Goal: Transaction & Acquisition: Purchase product/service

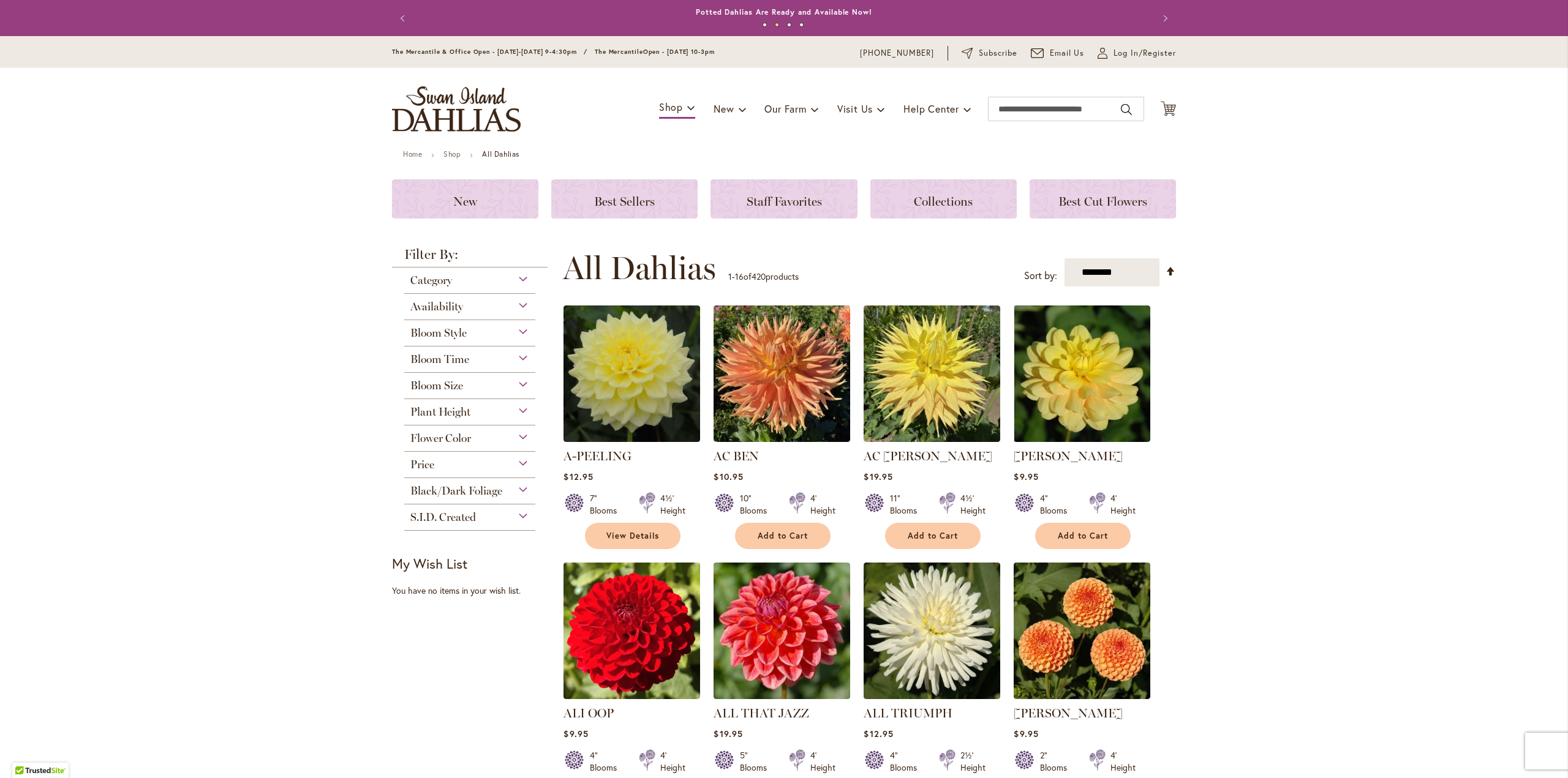
click at [513, 440] on div "Flower Color" at bounding box center [469, 435] width 131 height 20
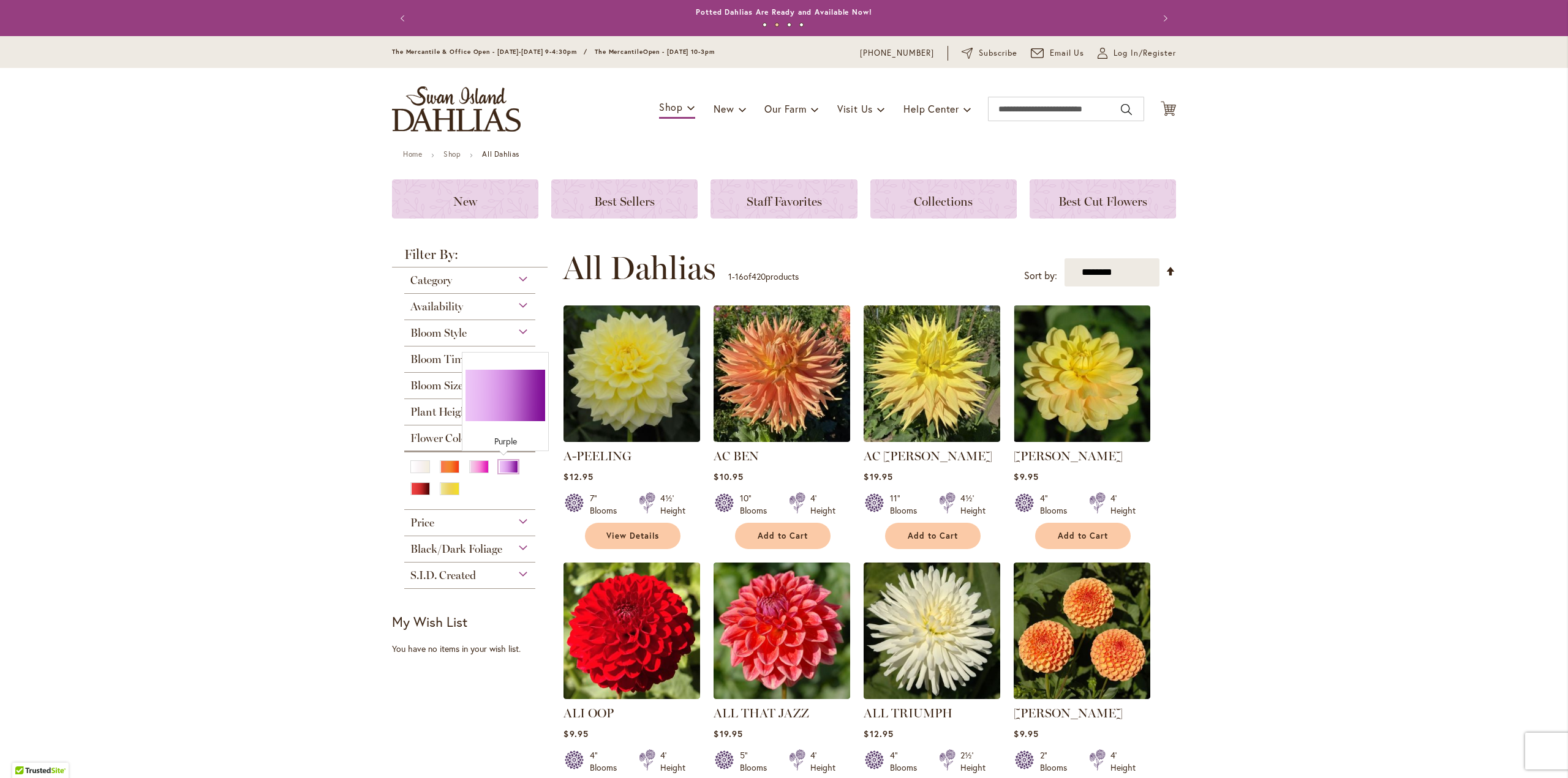
click at [503, 467] on div "Purple" at bounding box center [508, 466] width 20 height 13
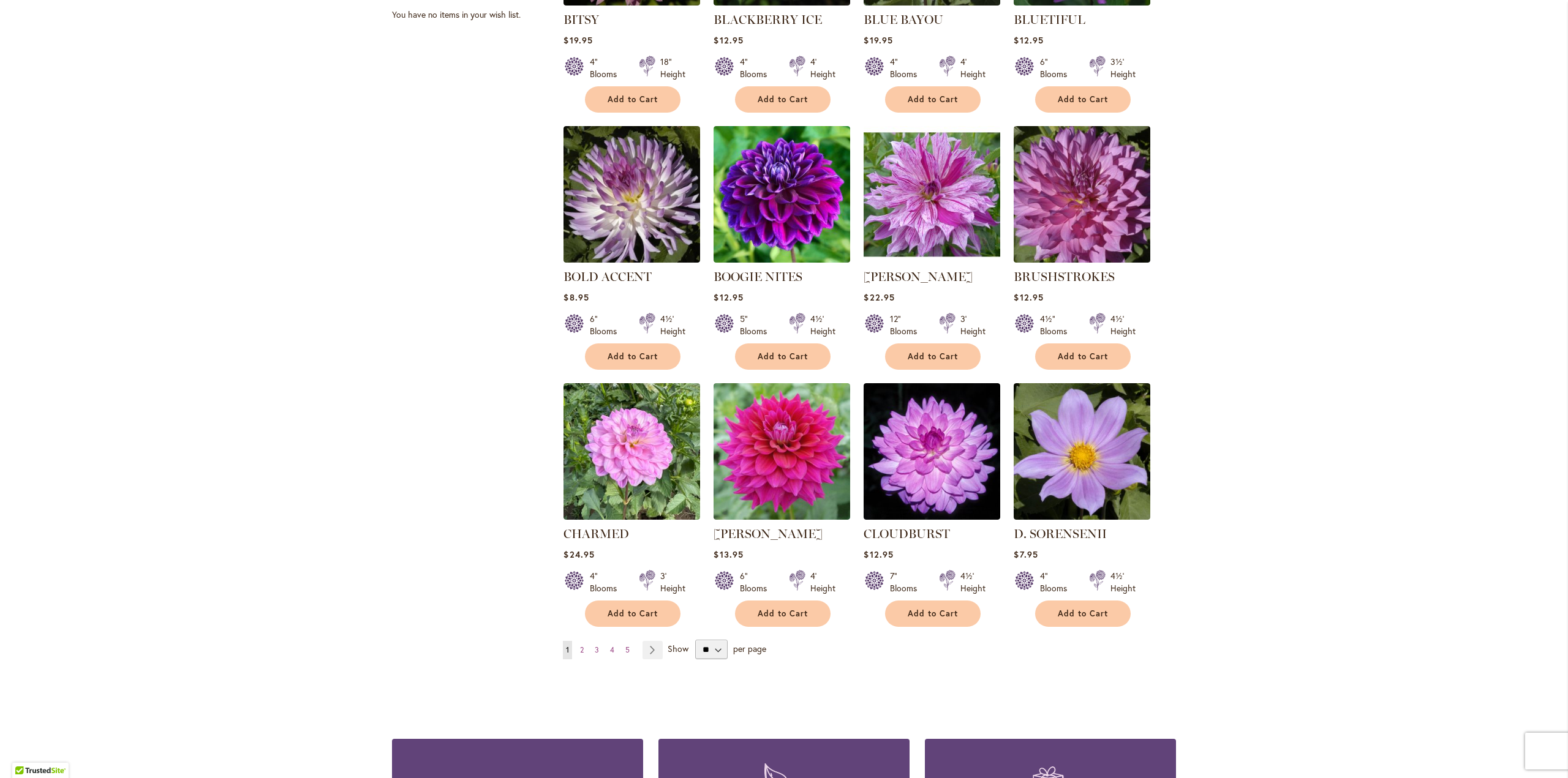
scroll to position [796, 0]
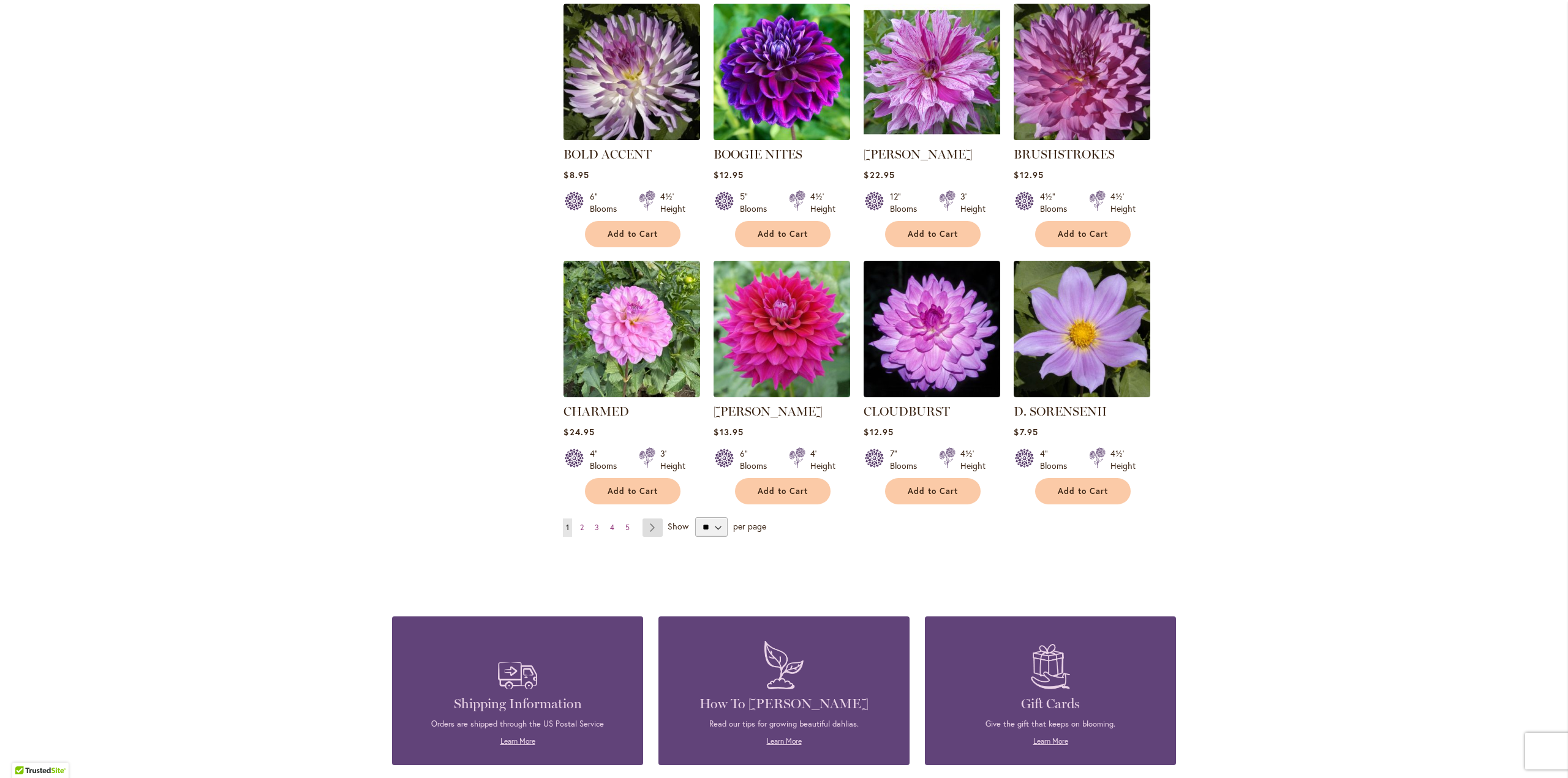
click at [646, 527] on link "Page Next" at bounding box center [652, 527] width 20 height 18
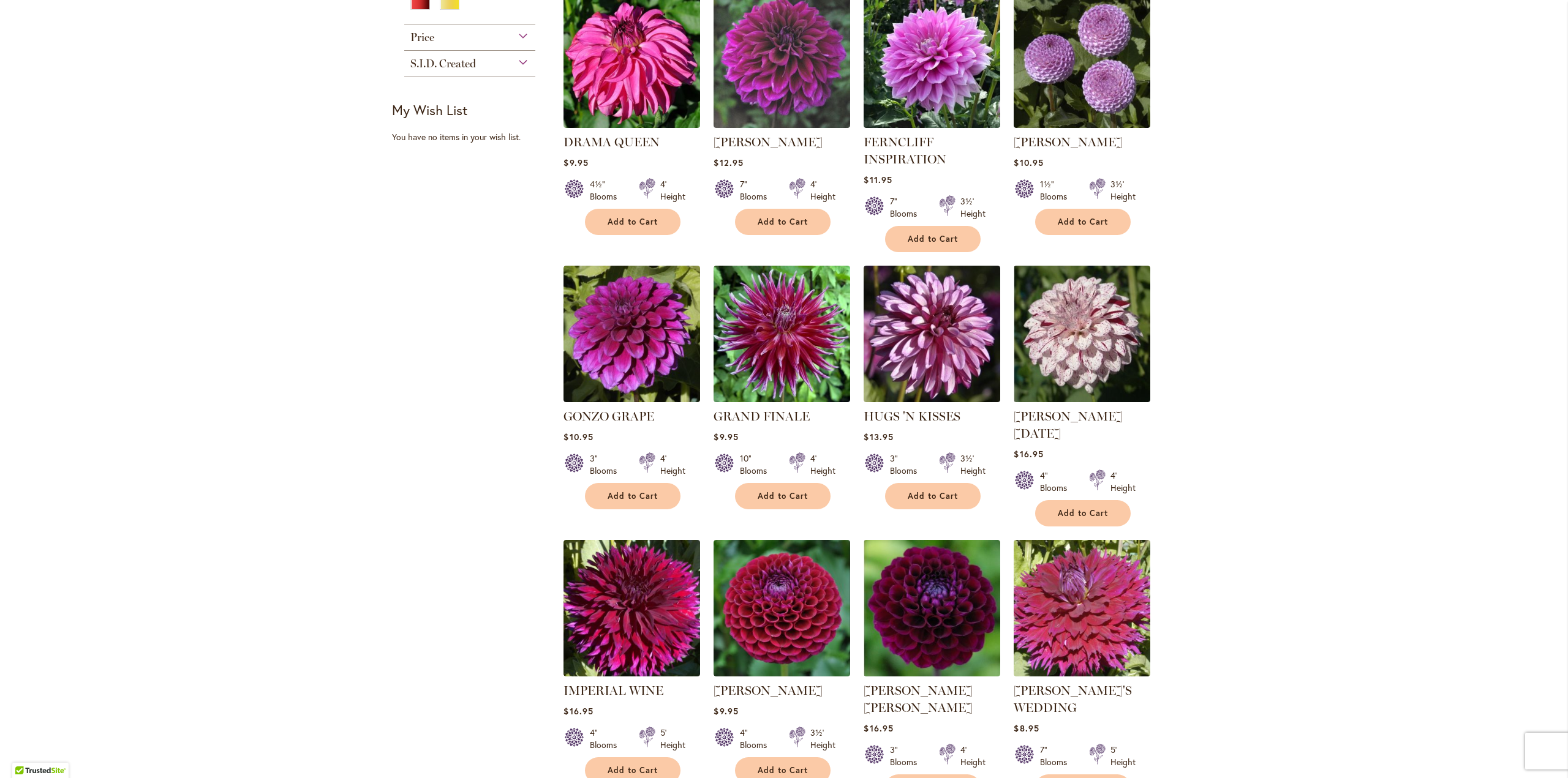
scroll to position [673, 0]
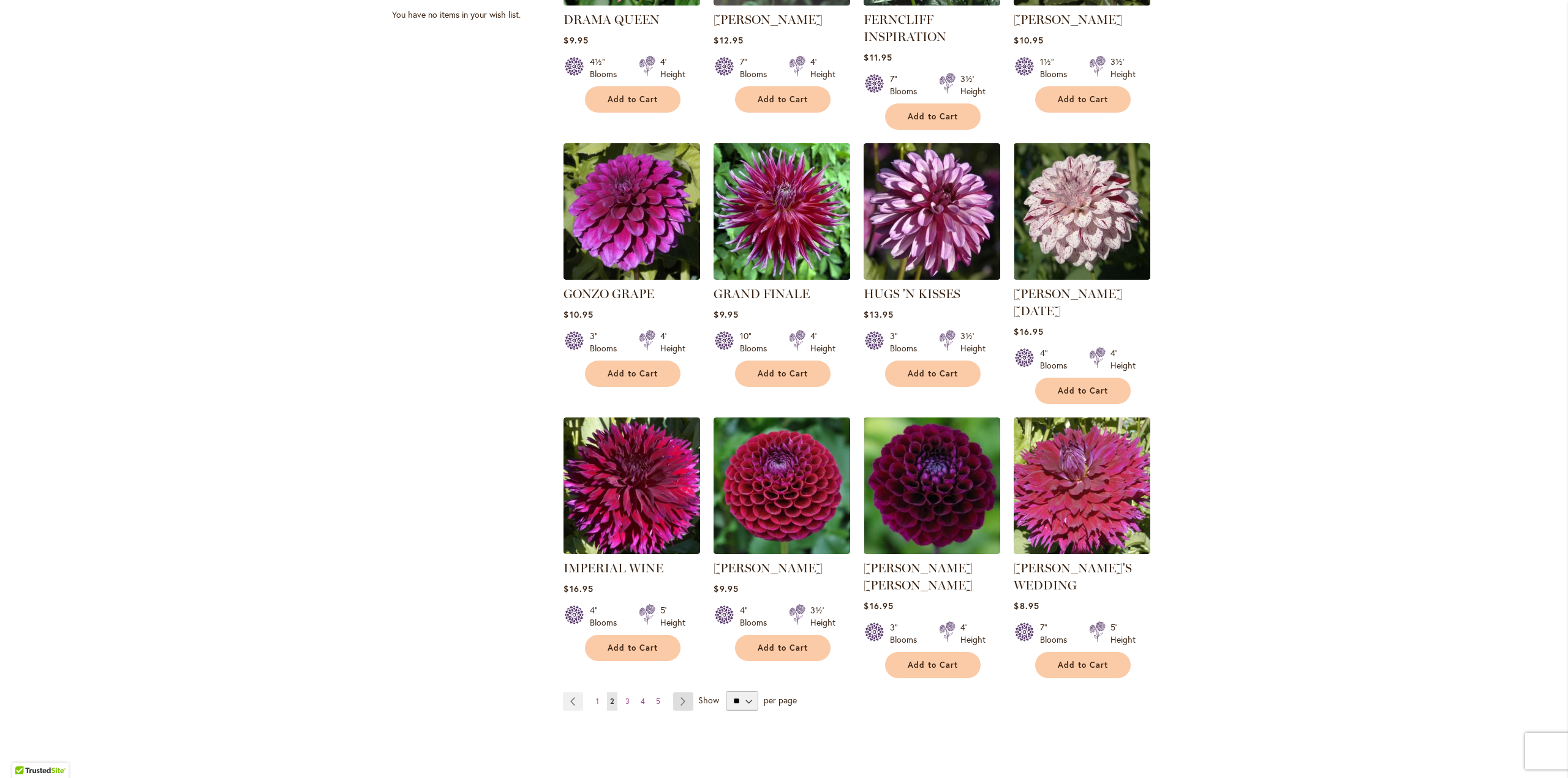
click at [687, 692] on link "Page Next" at bounding box center [682, 701] width 20 height 18
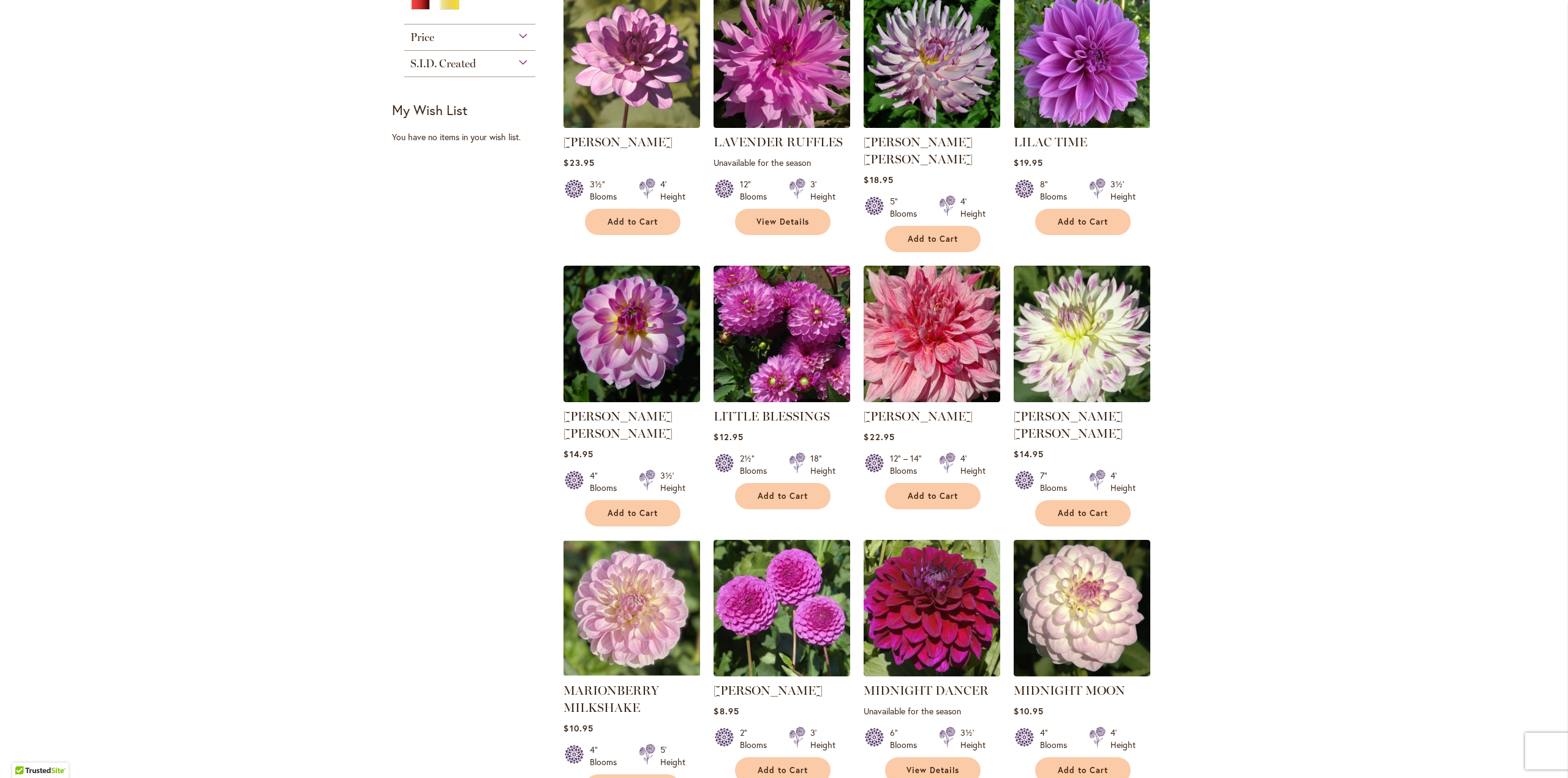
scroll to position [612, 0]
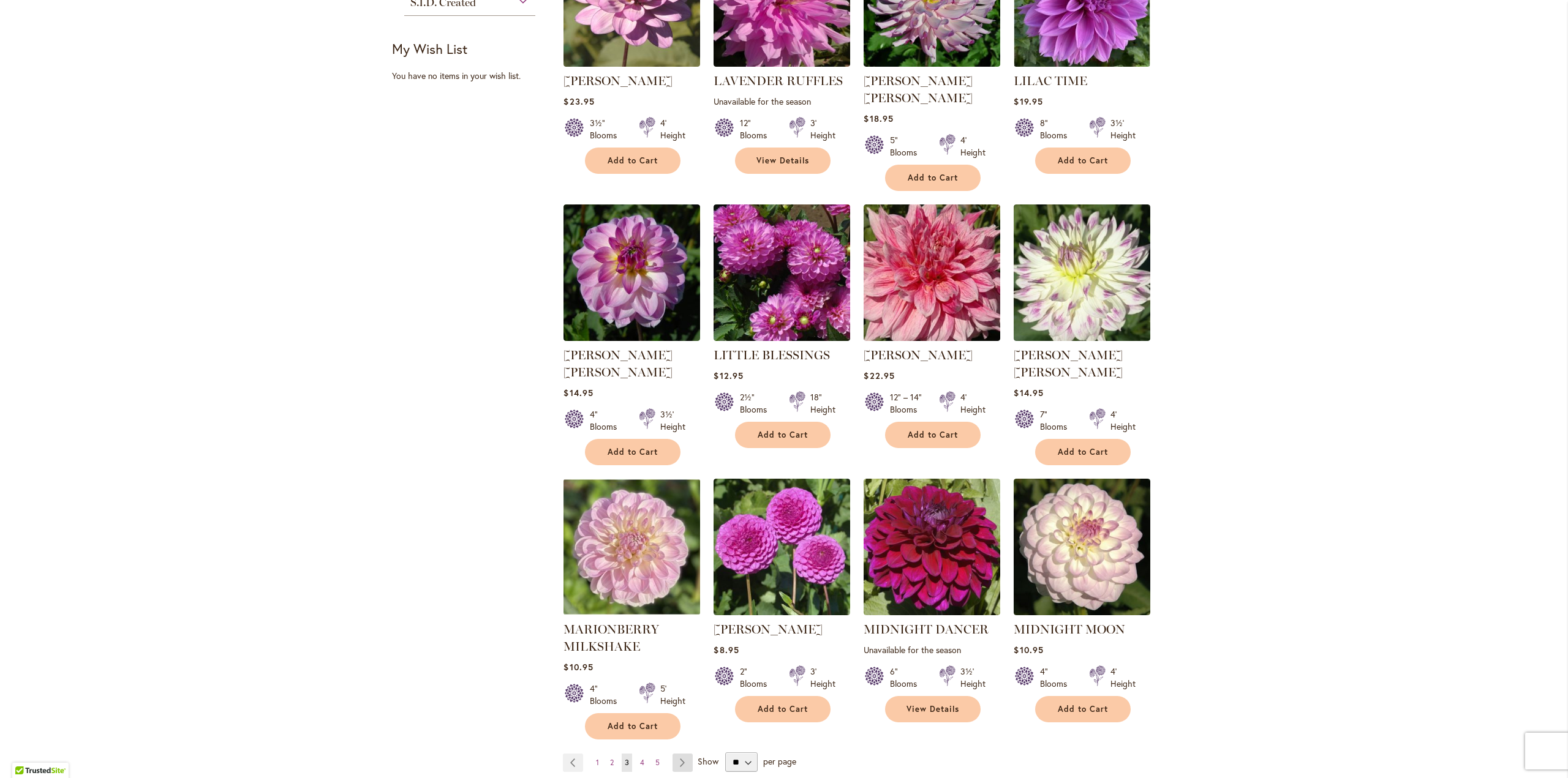
click at [675, 754] on link "Page Next" at bounding box center [682, 762] width 20 height 18
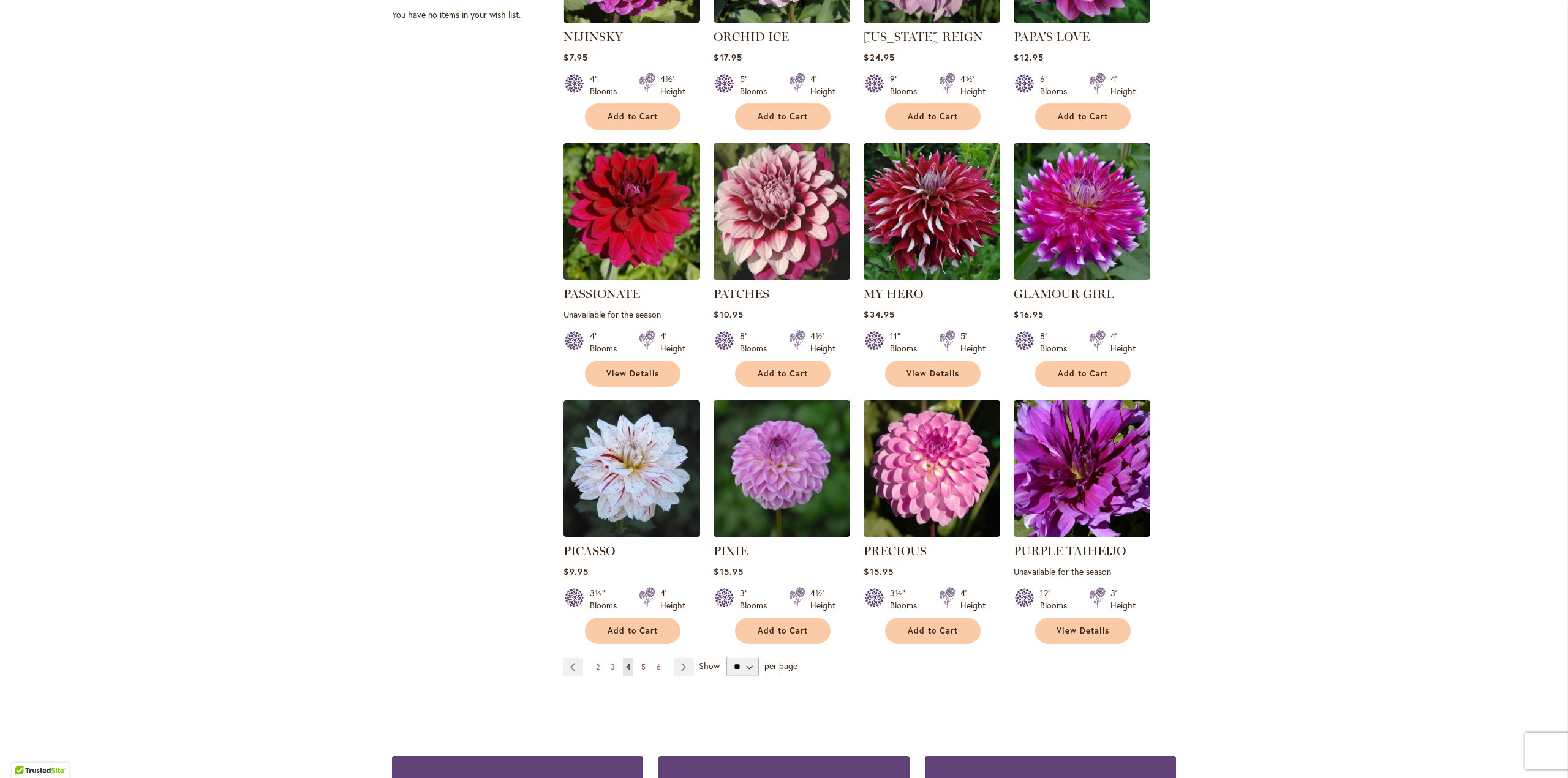
scroll to position [735, 0]
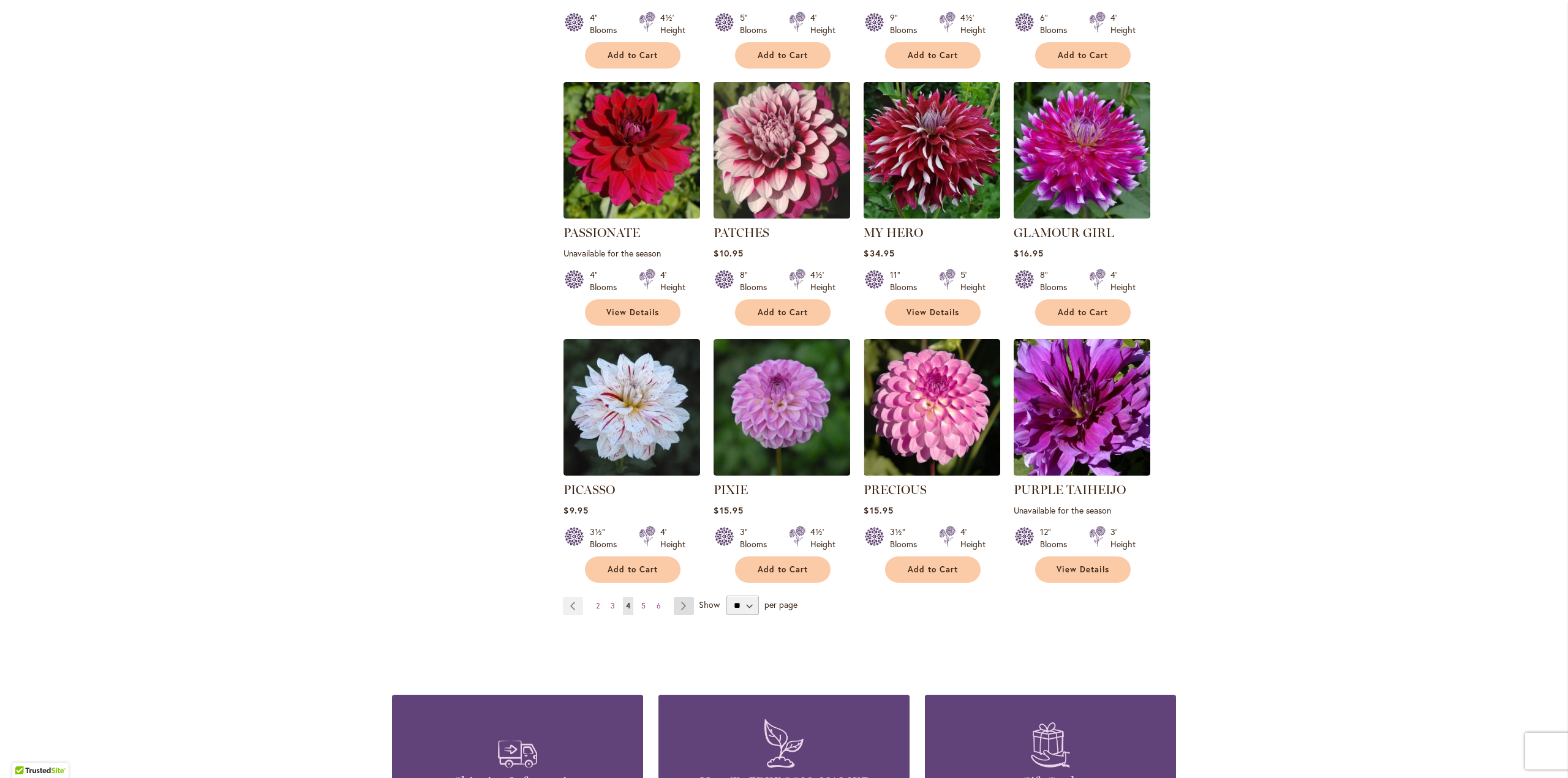
click at [679, 597] on link "Page Next" at bounding box center [683, 606] width 20 height 18
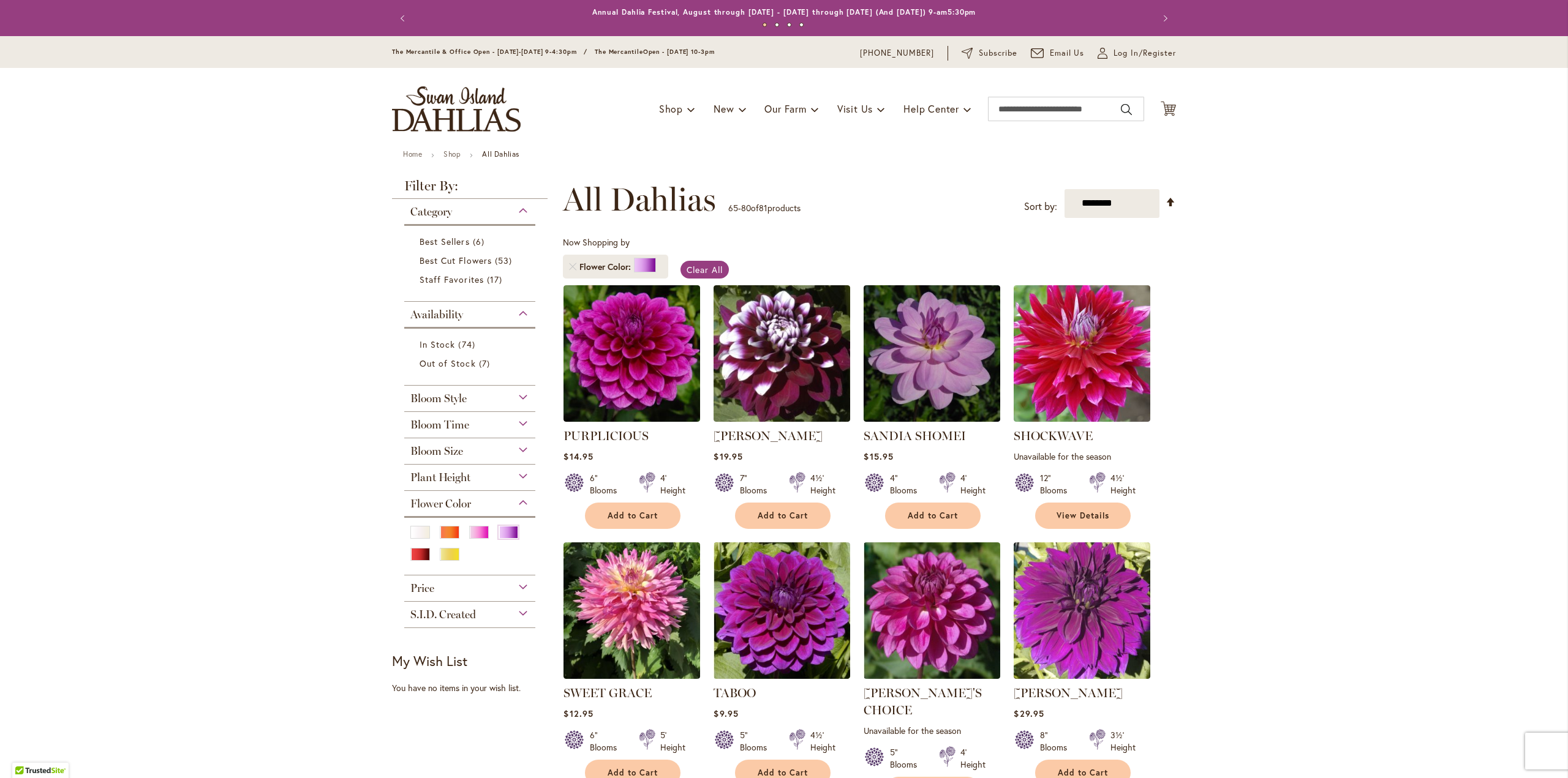
scroll to position [61, 0]
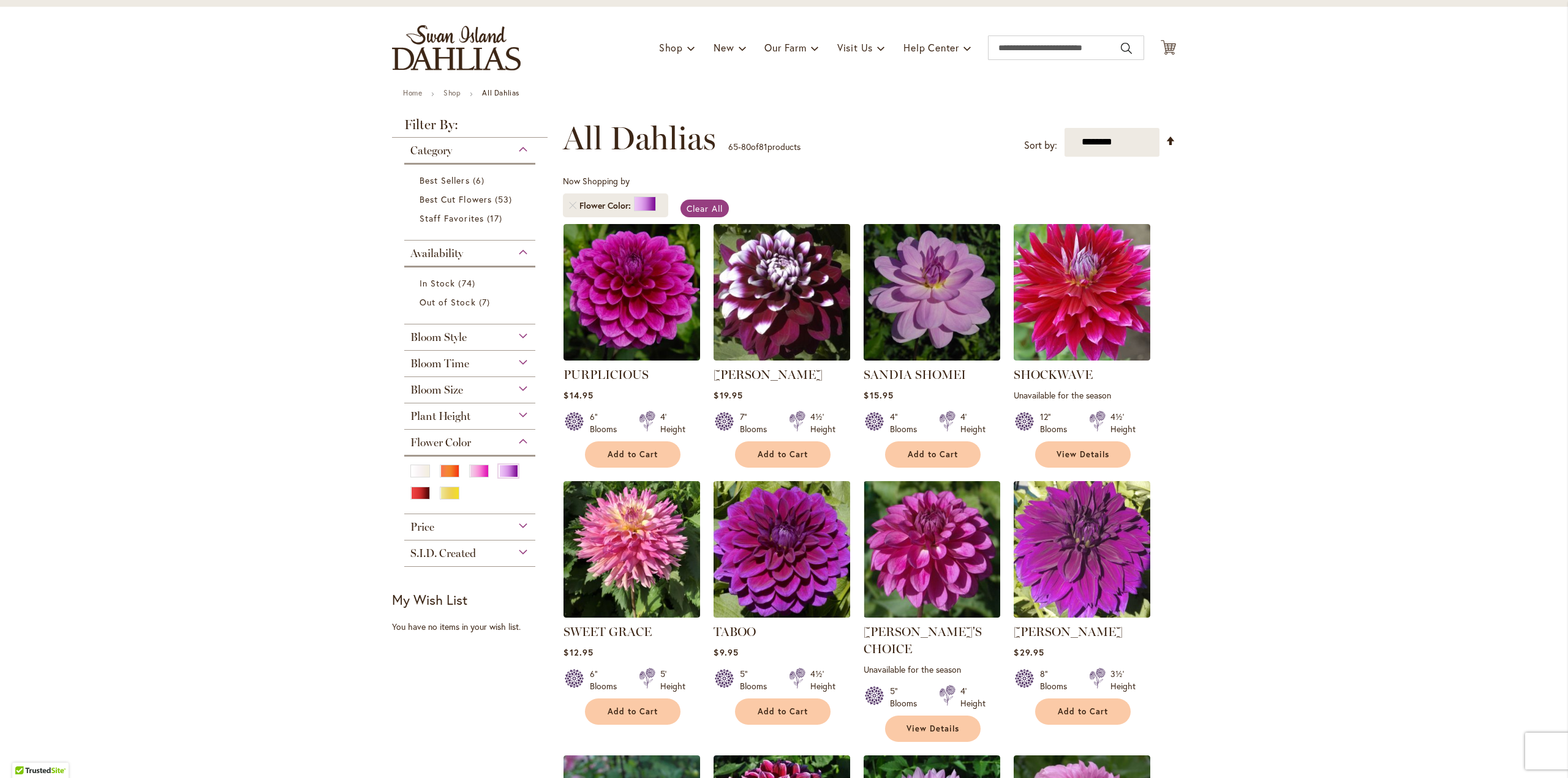
drag, startPoint x: 773, startPoint y: 717, endPoint x: 734, endPoint y: 559, distance: 162.7
click at [734, 559] on img at bounding box center [783, 550] width 144 height 144
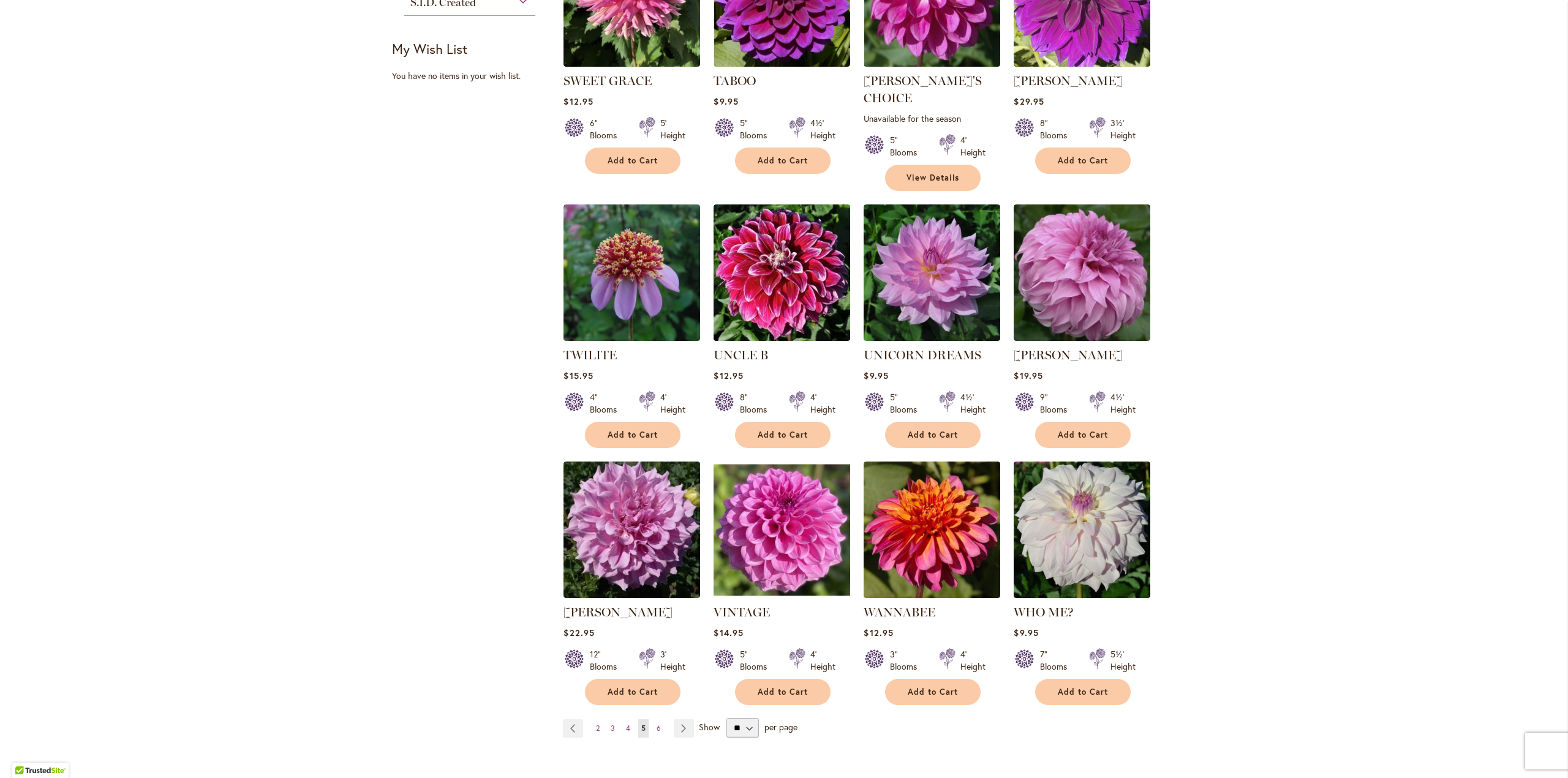
scroll to position [735, 0]
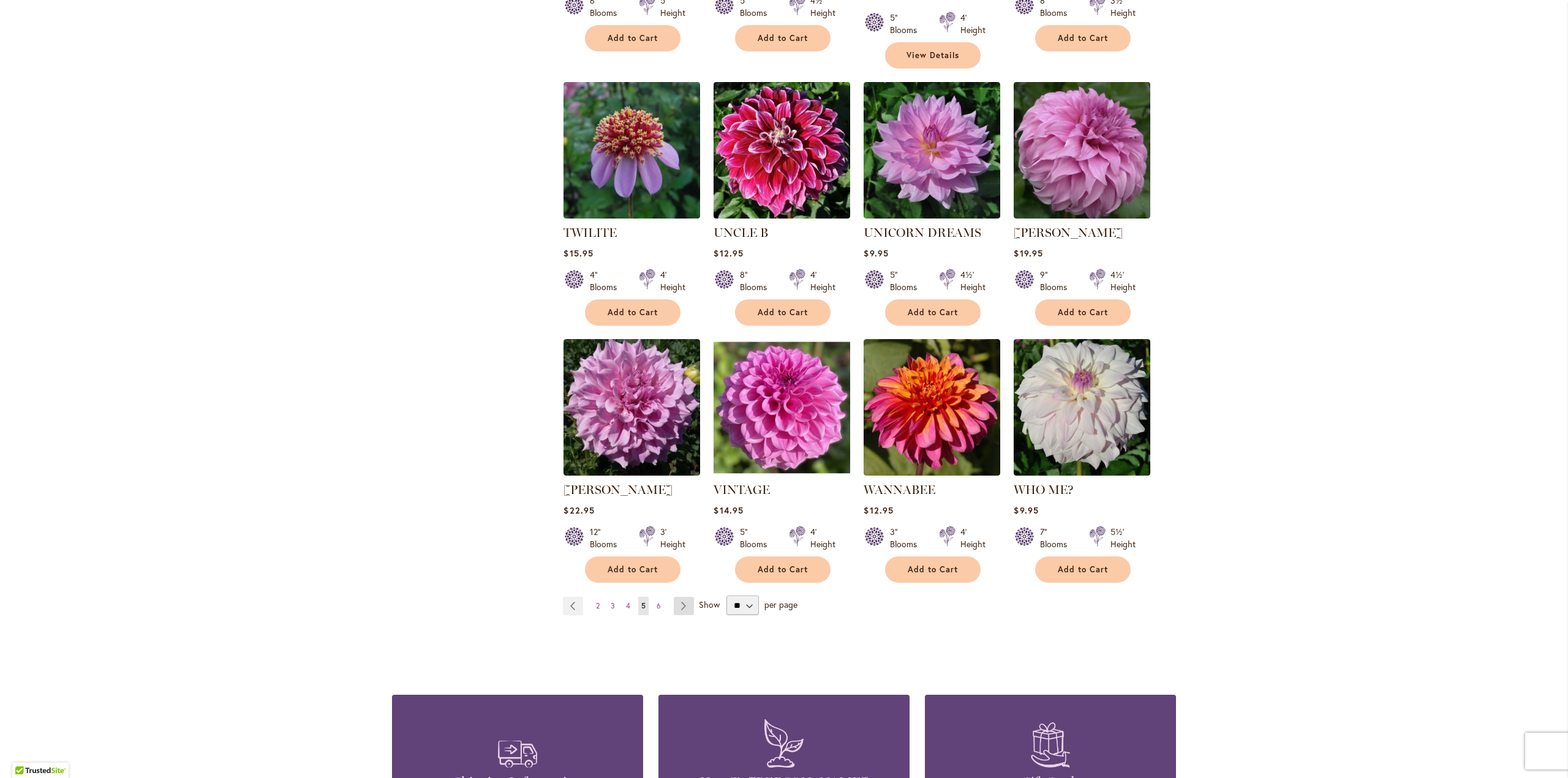
click at [674, 597] on link "Page Next" at bounding box center [683, 606] width 20 height 18
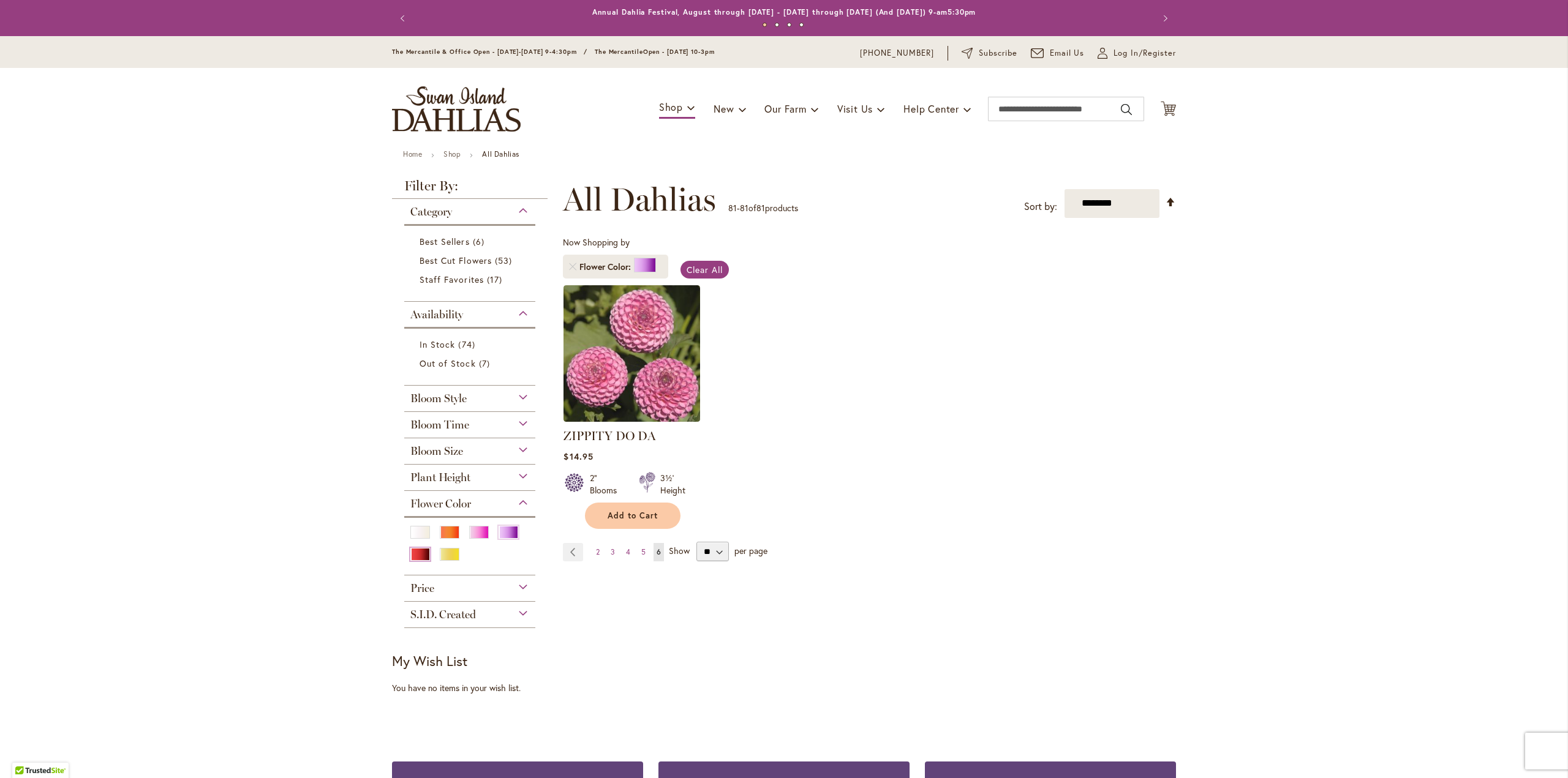
click at [411, 555] on div "Red" at bounding box center [420, 554] width 20 height 13
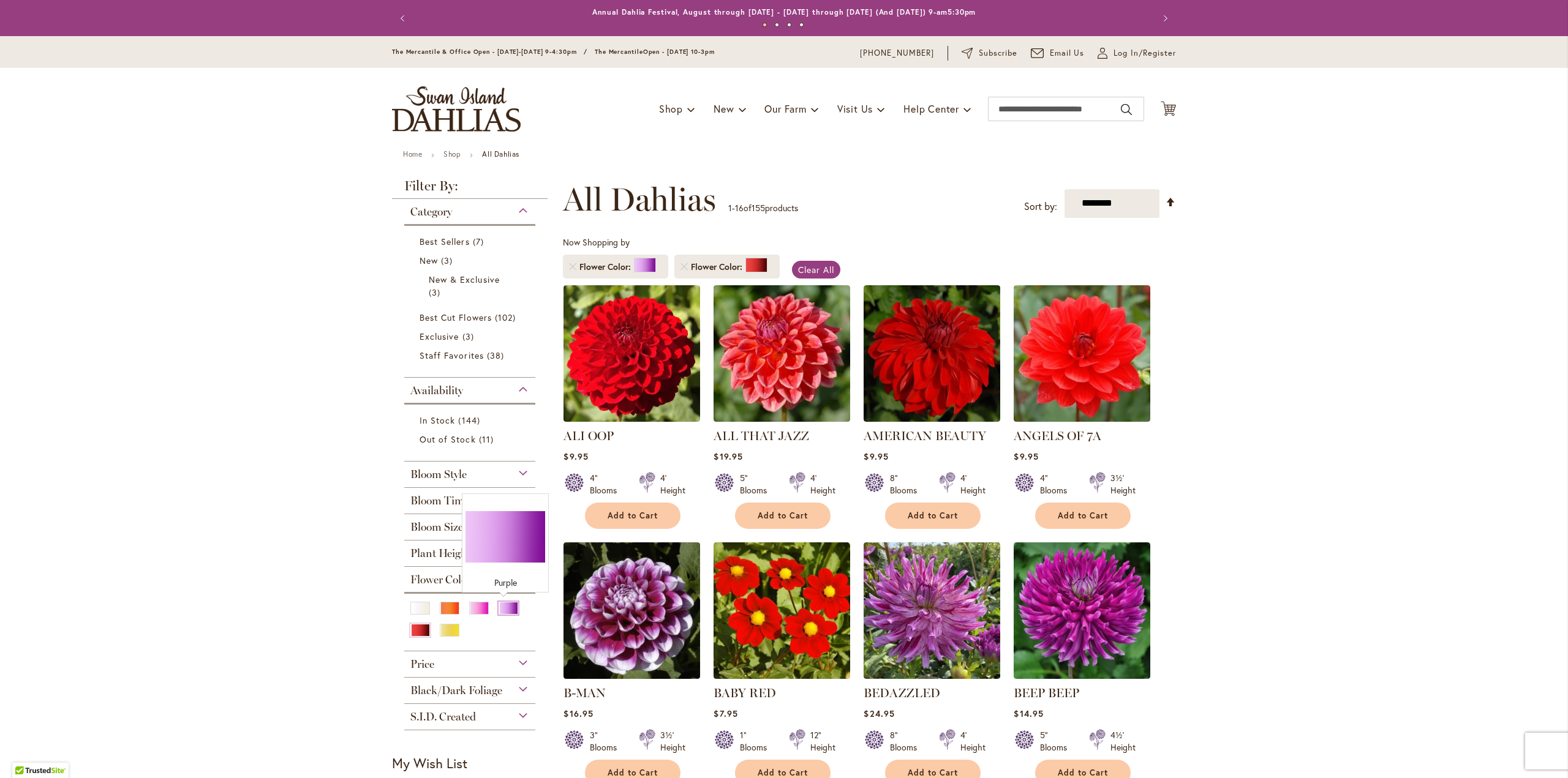
click at [501, 610] on div "Purple" at bounding box center [508, 608] width 20 height 13
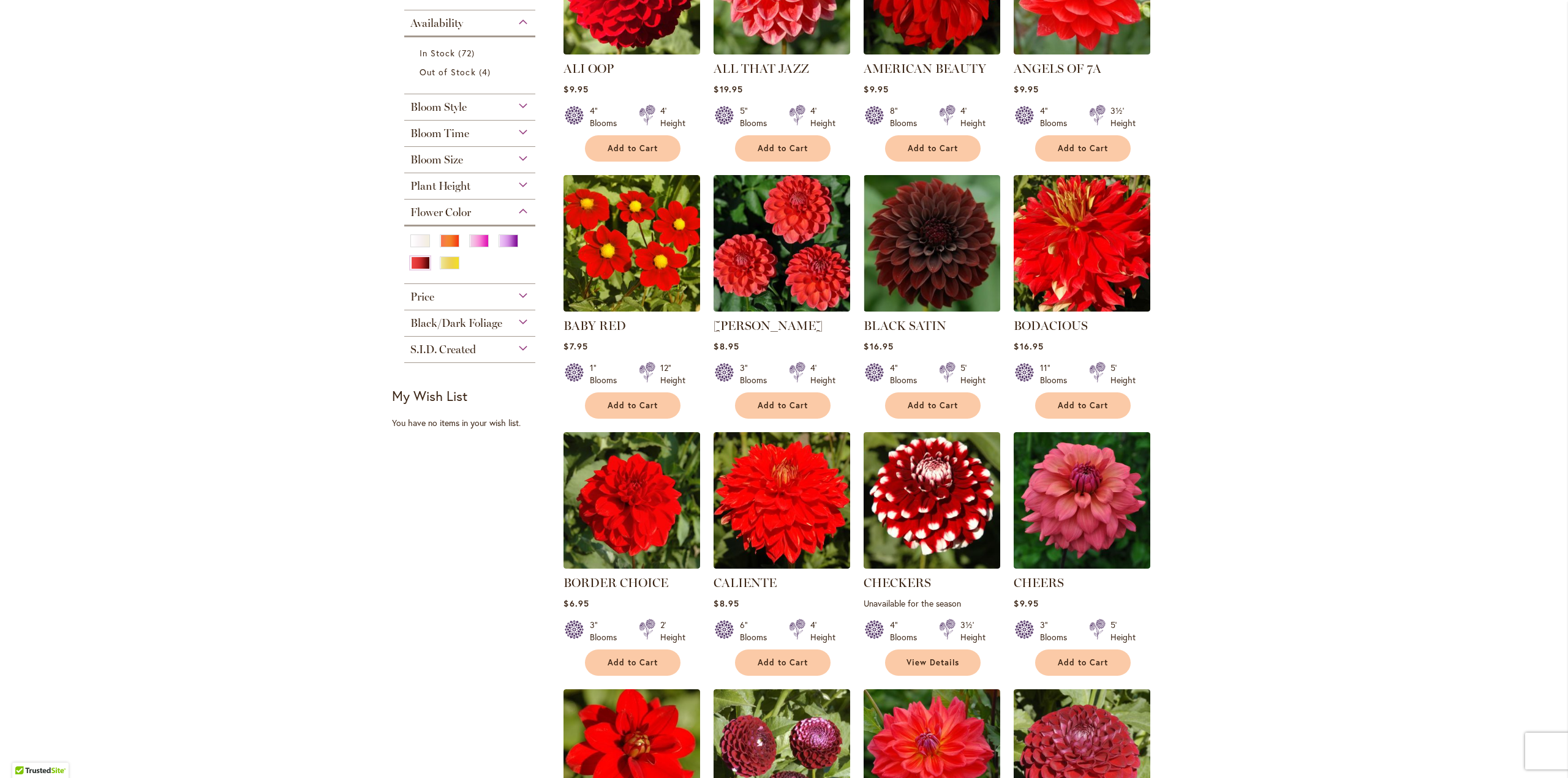
scroll to position [612, 0]
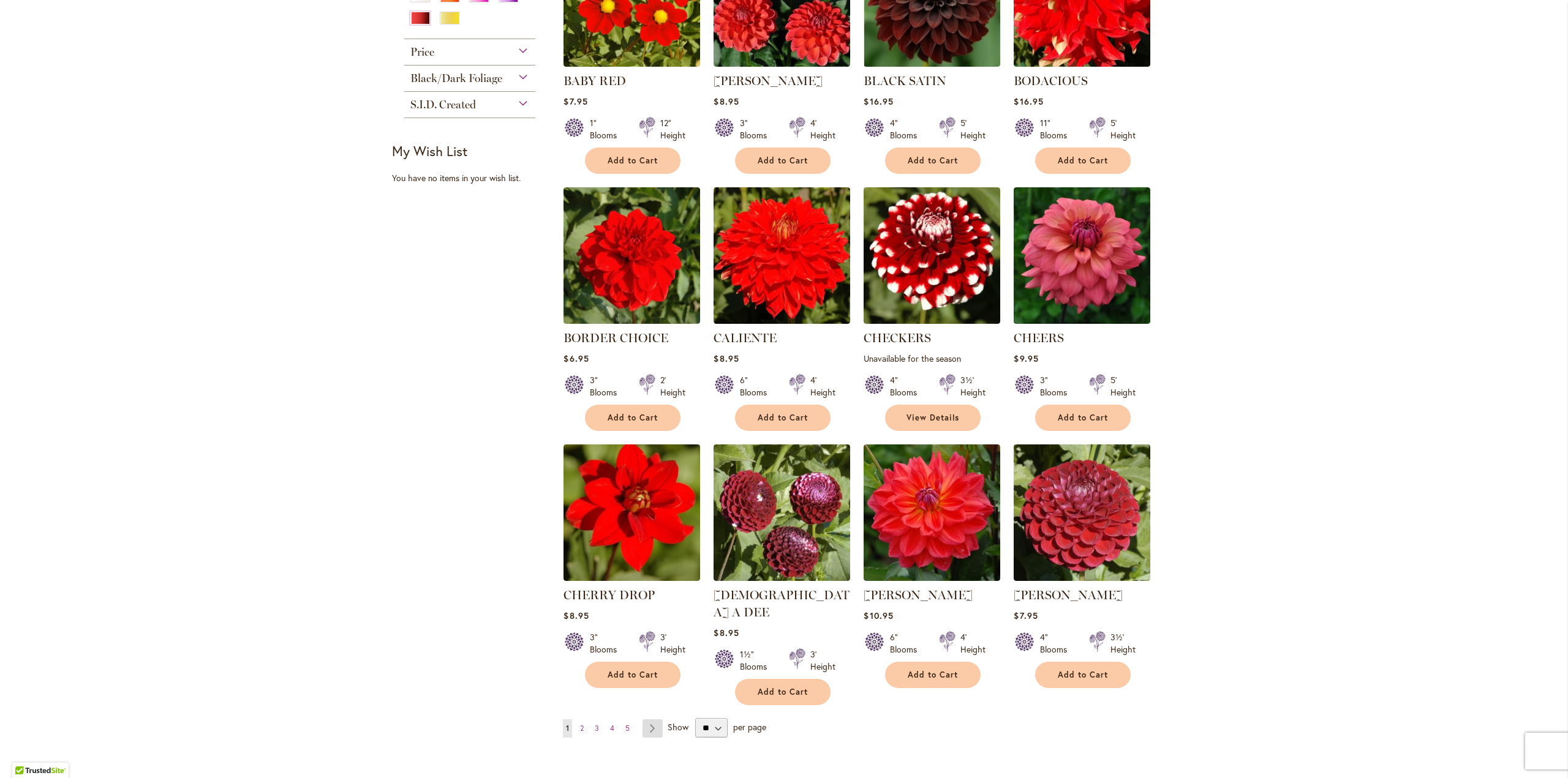
click at [651, 719] on link "Page Next" at bounding box center [652, 728] width 20 height 18
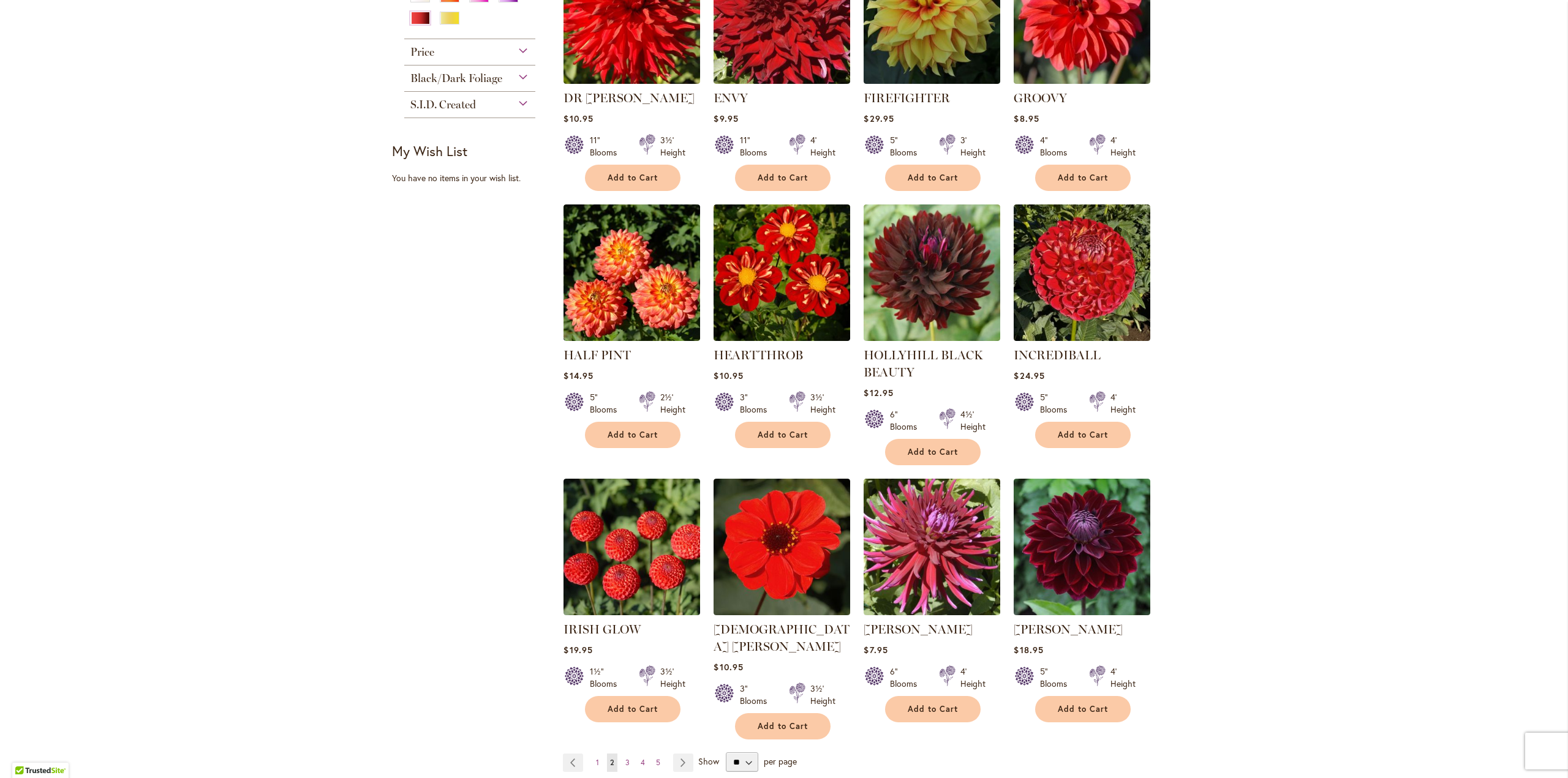
scroll to position [673, 0]
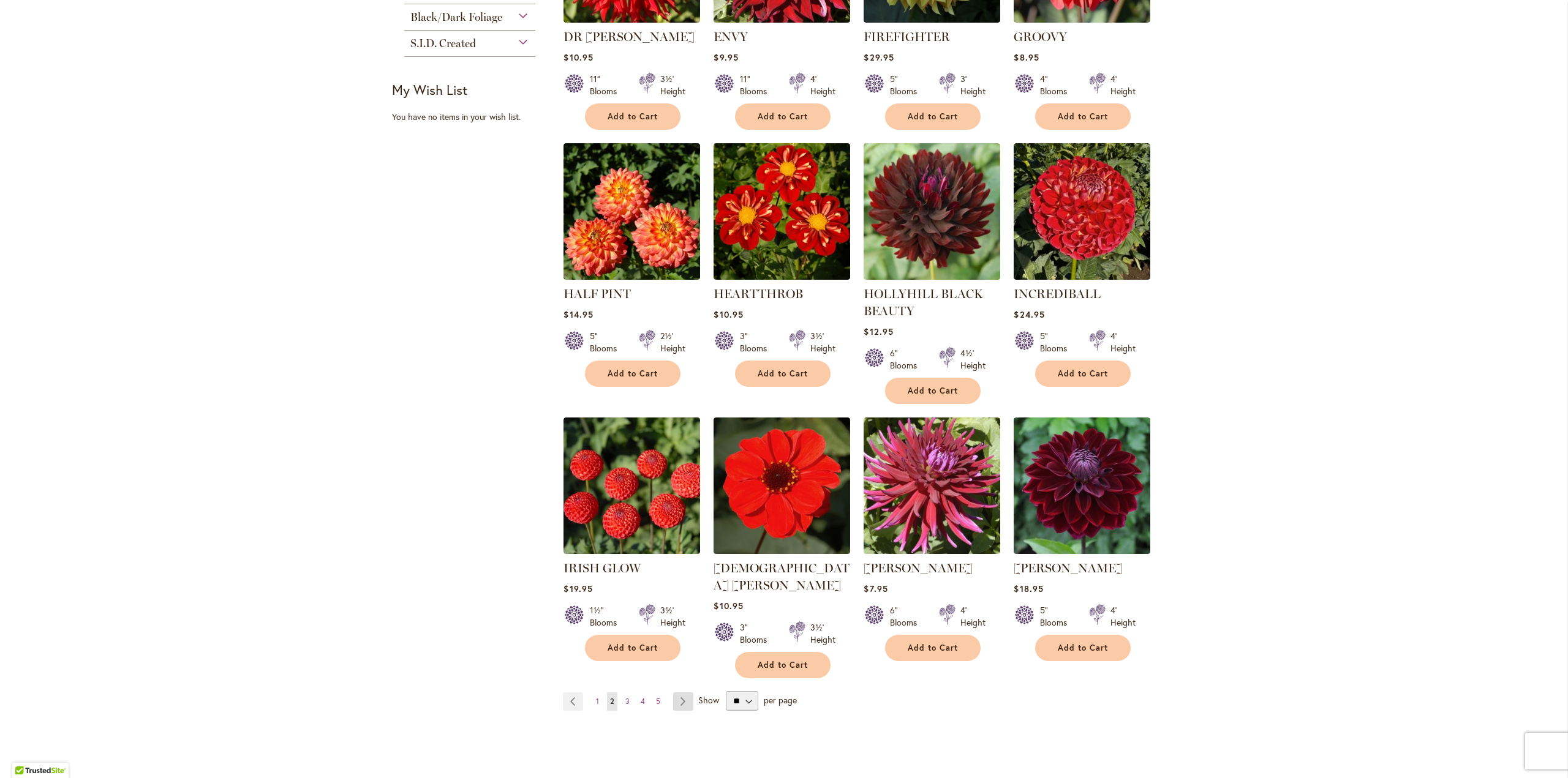
click at [675, 692] on link "Page Next" at bounding box center [682, 701] width 20 height 18
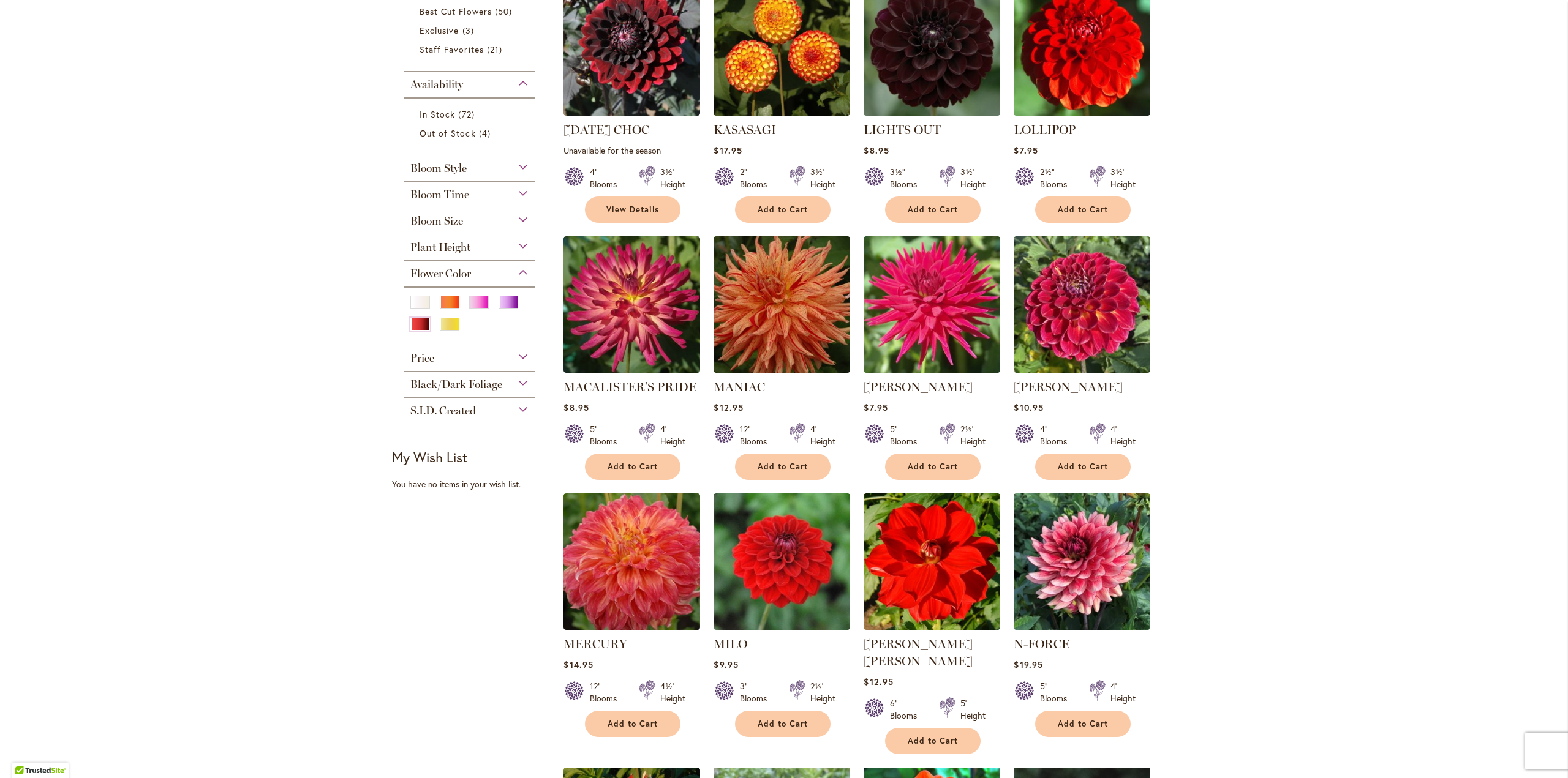
scroll to position [673, 0]
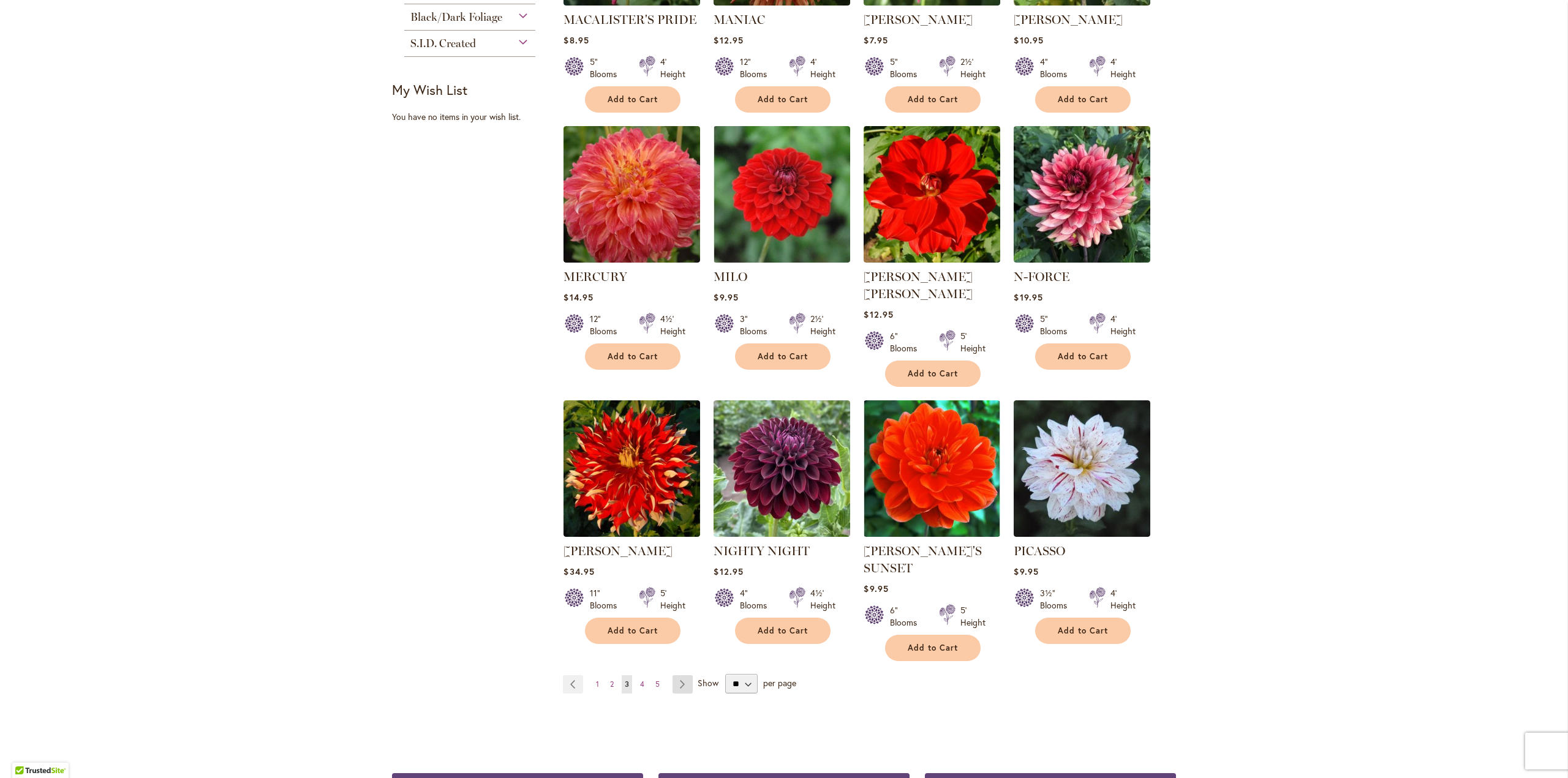
click at [677, 675] on link "Page Next" at bounding box center [682, 684] width 20 height 18
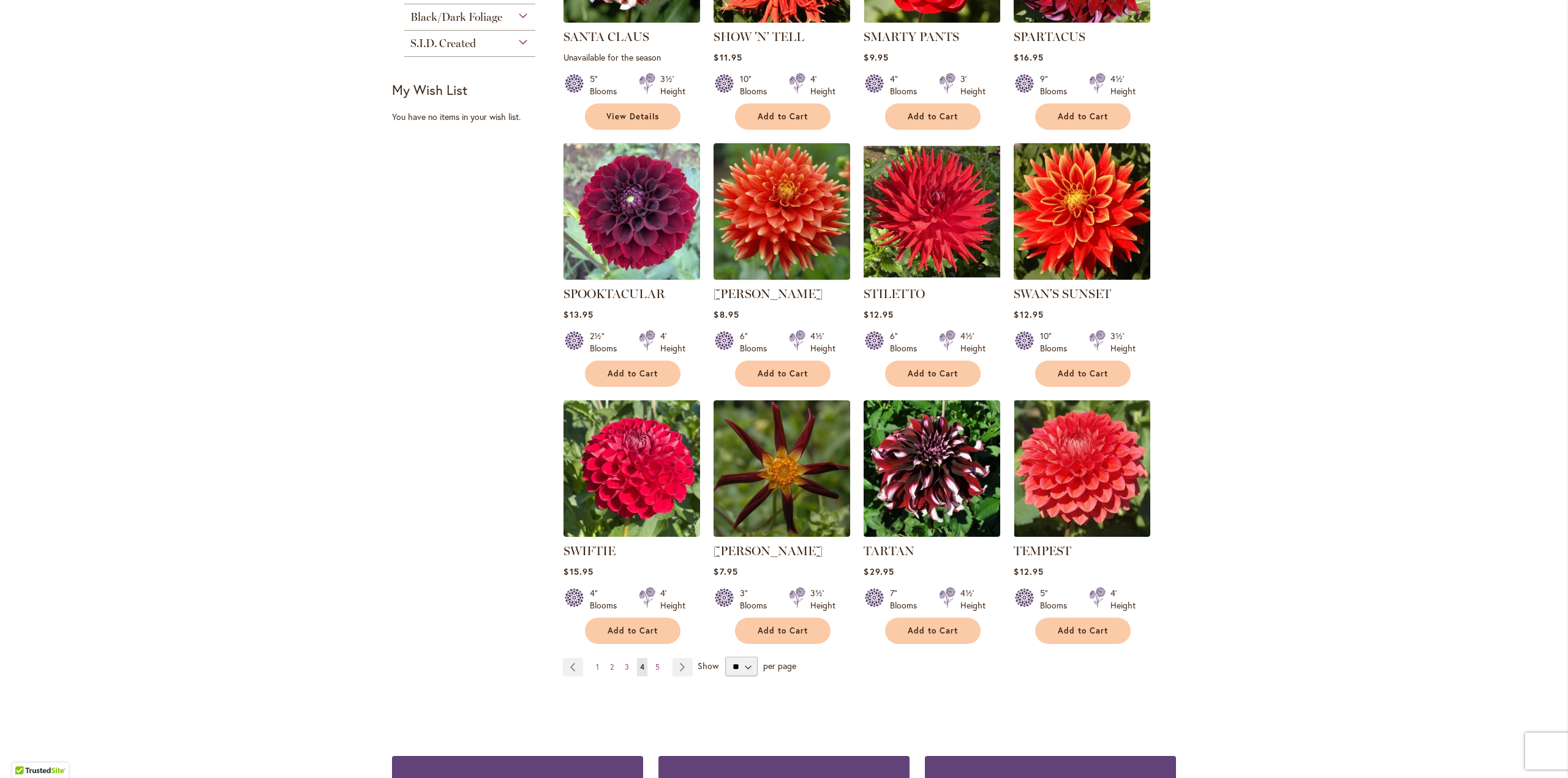
scroll to position [796, 0]
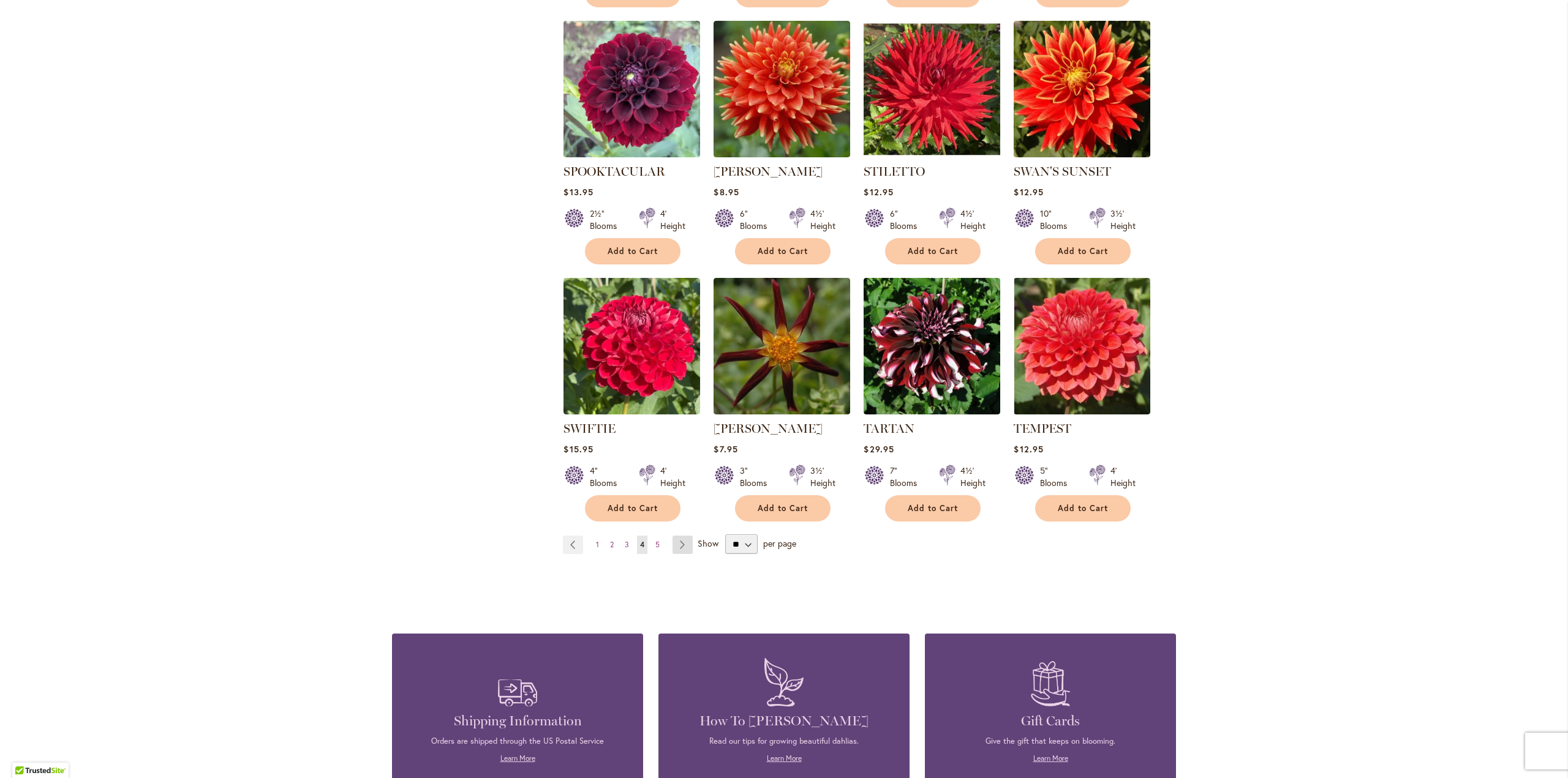
click at [677, 536] on link "Page Next" at bounding box center [682, 544] width 20 height 18
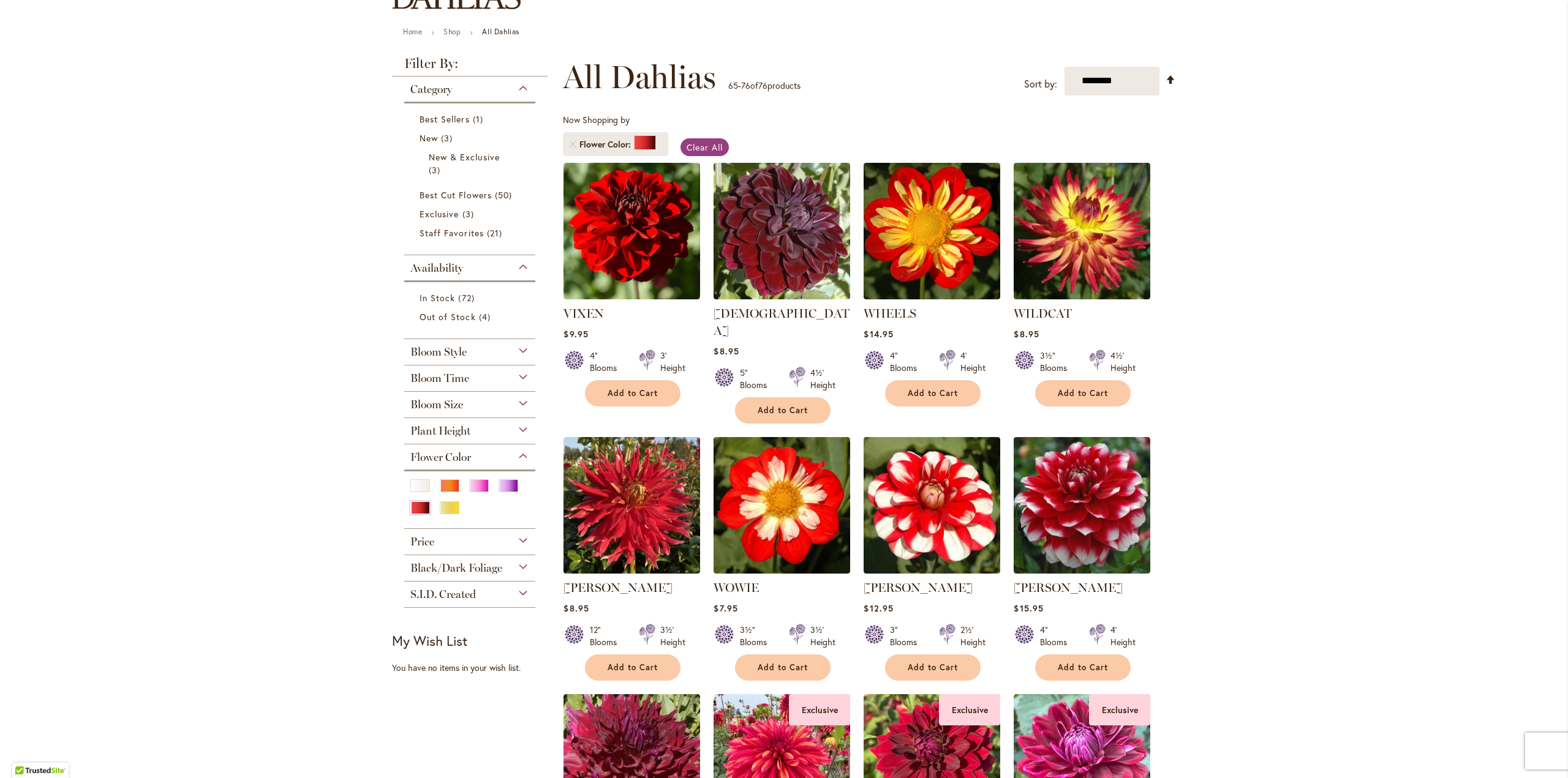
scroll to position [61, 0]
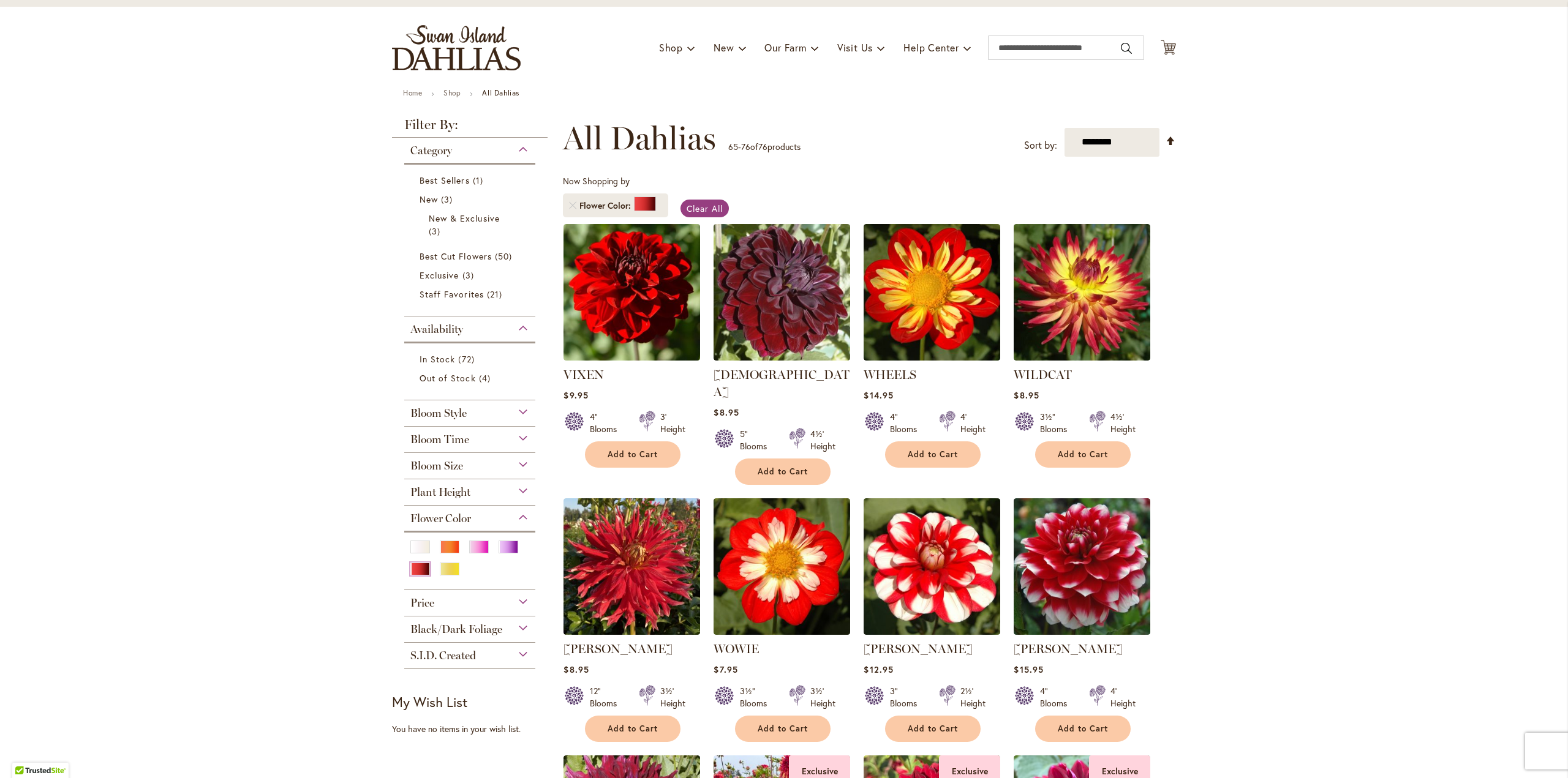
click at [417, 571] on div "Red" at bounding box center [420, 569] width 20 height 13
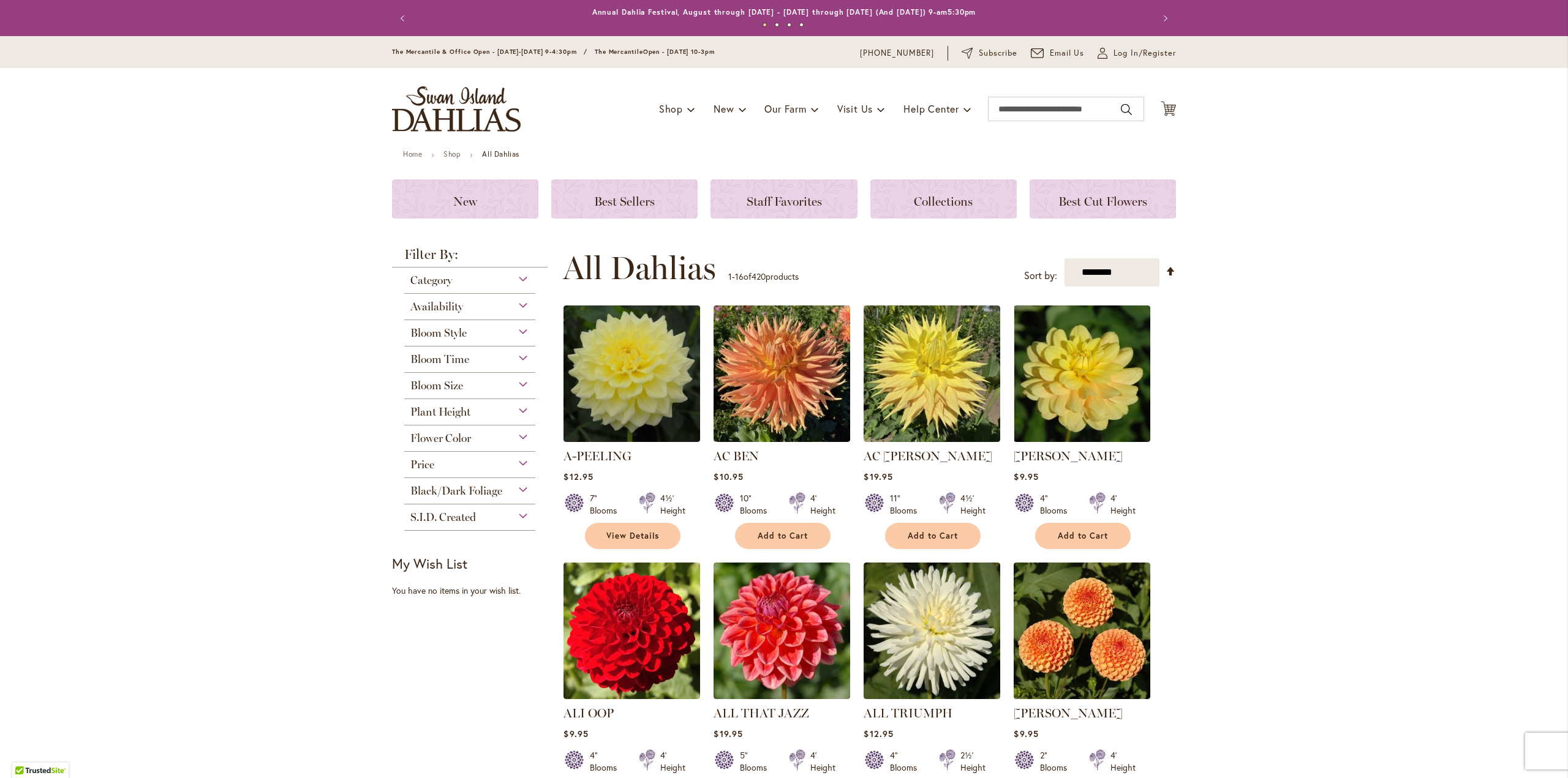
click at [493, 441] on div "Flower Color" at bounding box center [469, 435] width 131 height 20
click at [481, 468] on div "Pink" at bounding box center [479, 466] width 20 height 13
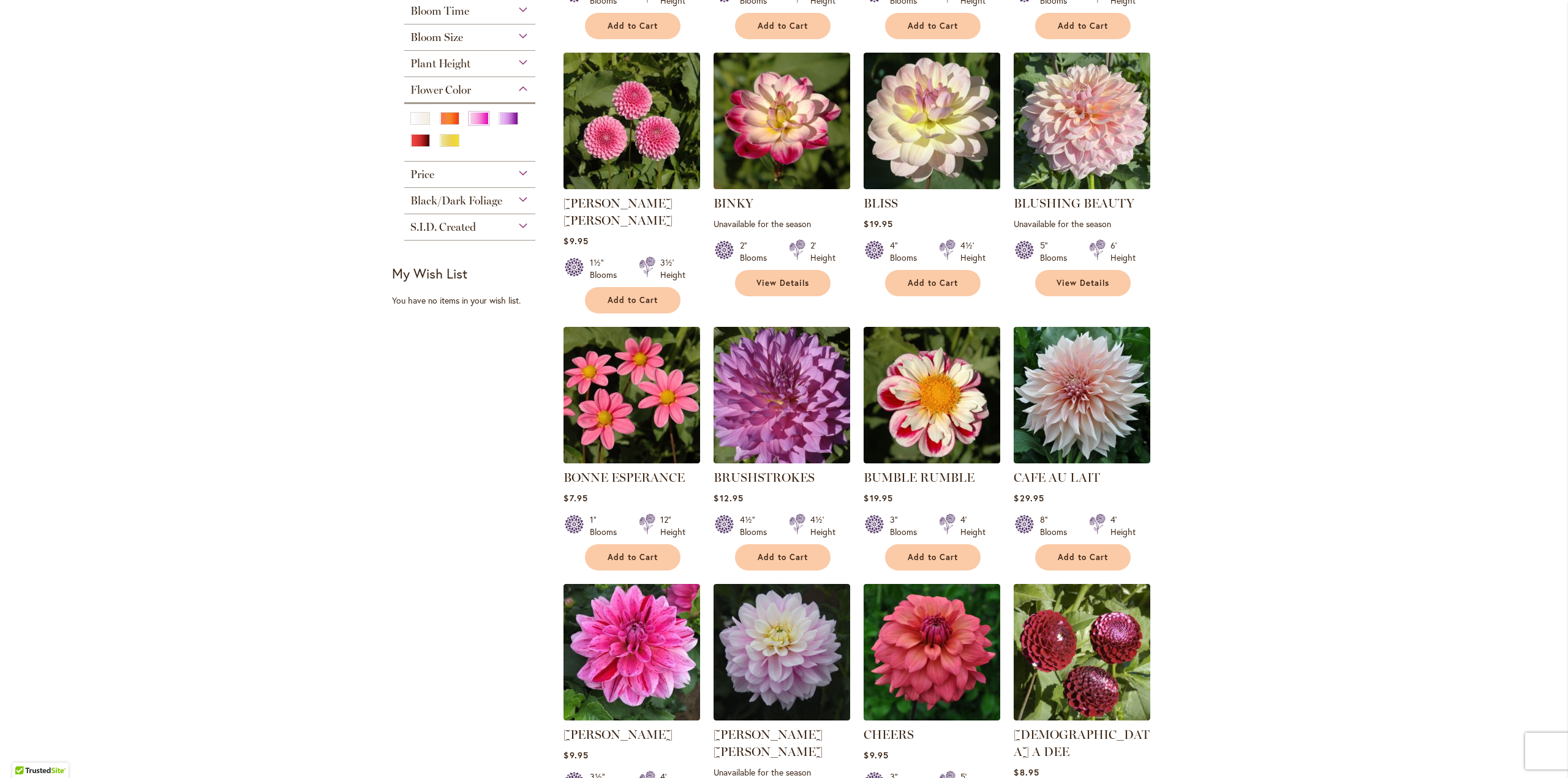
scroll to position [612, 0]
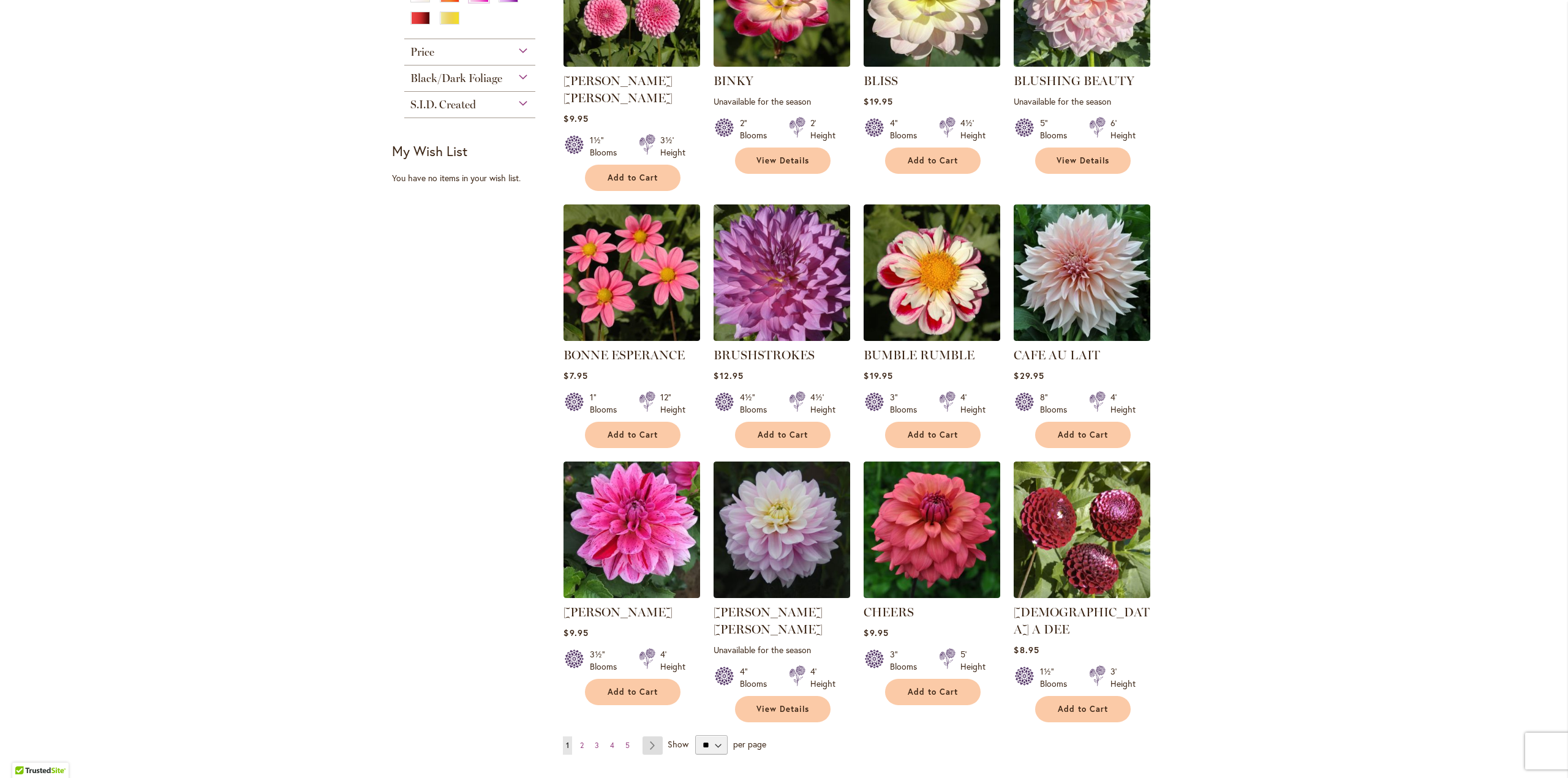
click at [650, 736] on link "Page Next" at bounding box center [652, 745] width 20 height 18
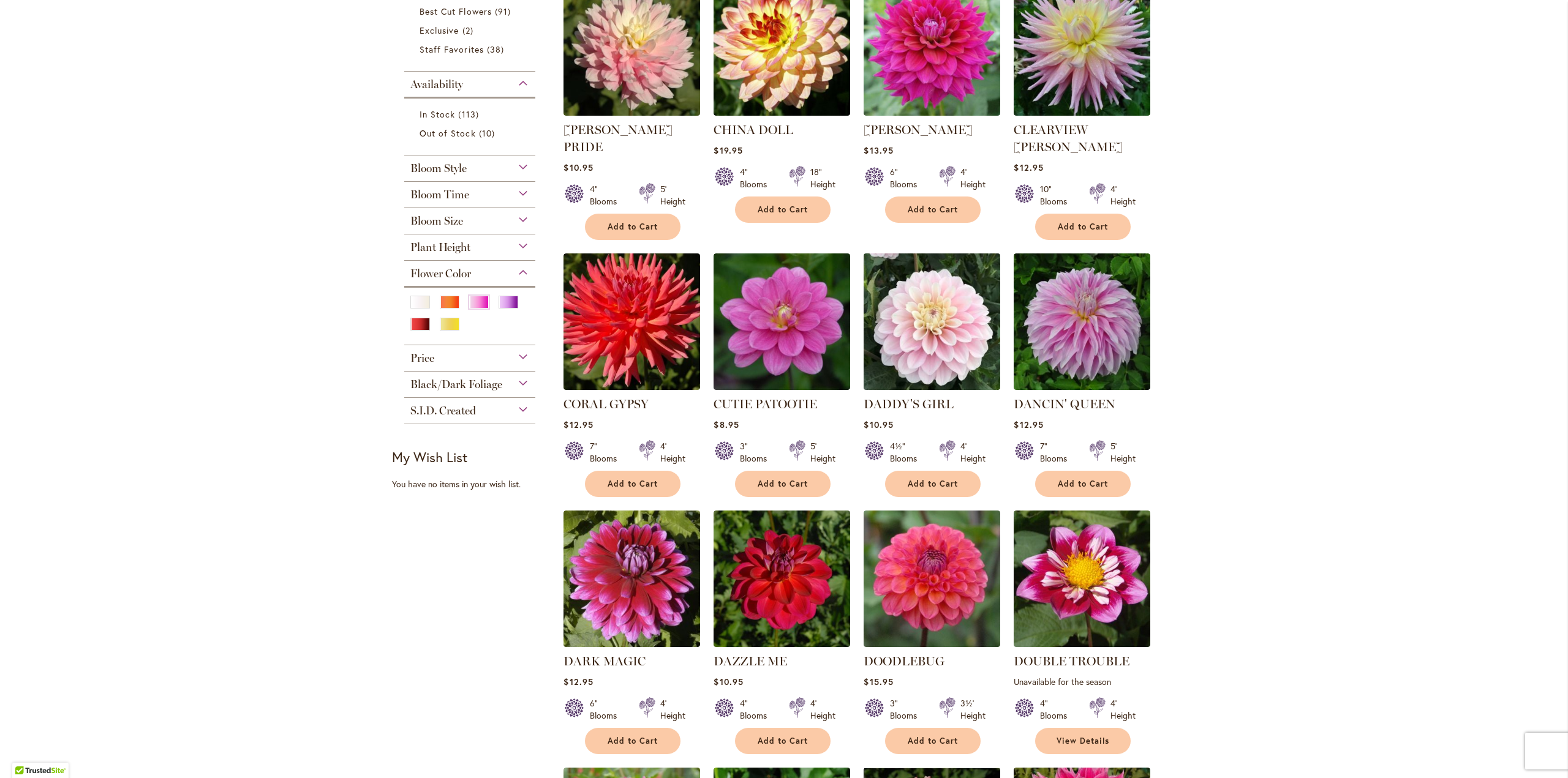
scroll to position [612, 0]
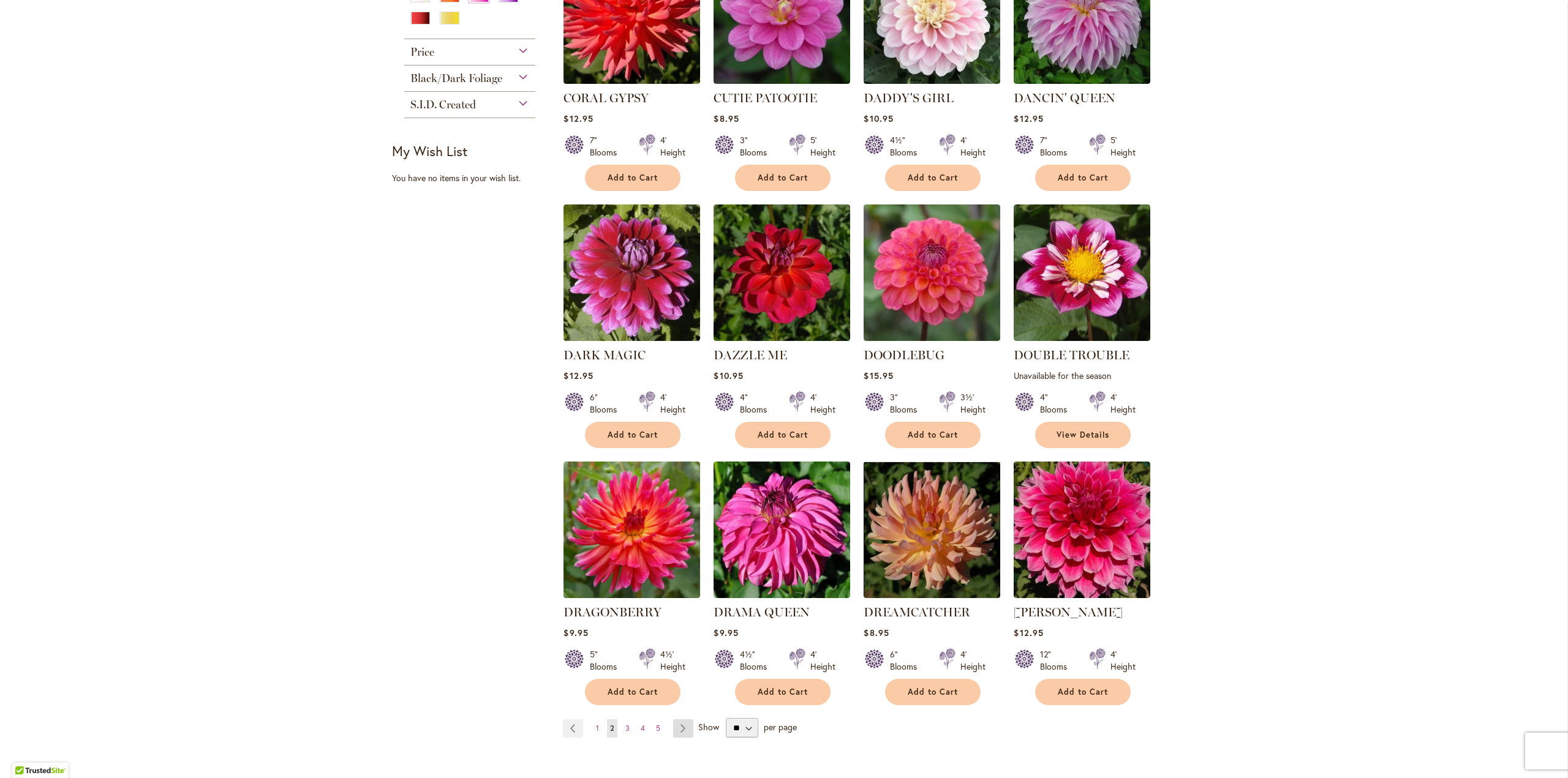
click at [680, 719] on link "Page Next" at bounding box center [682, 728] width 20 height 18
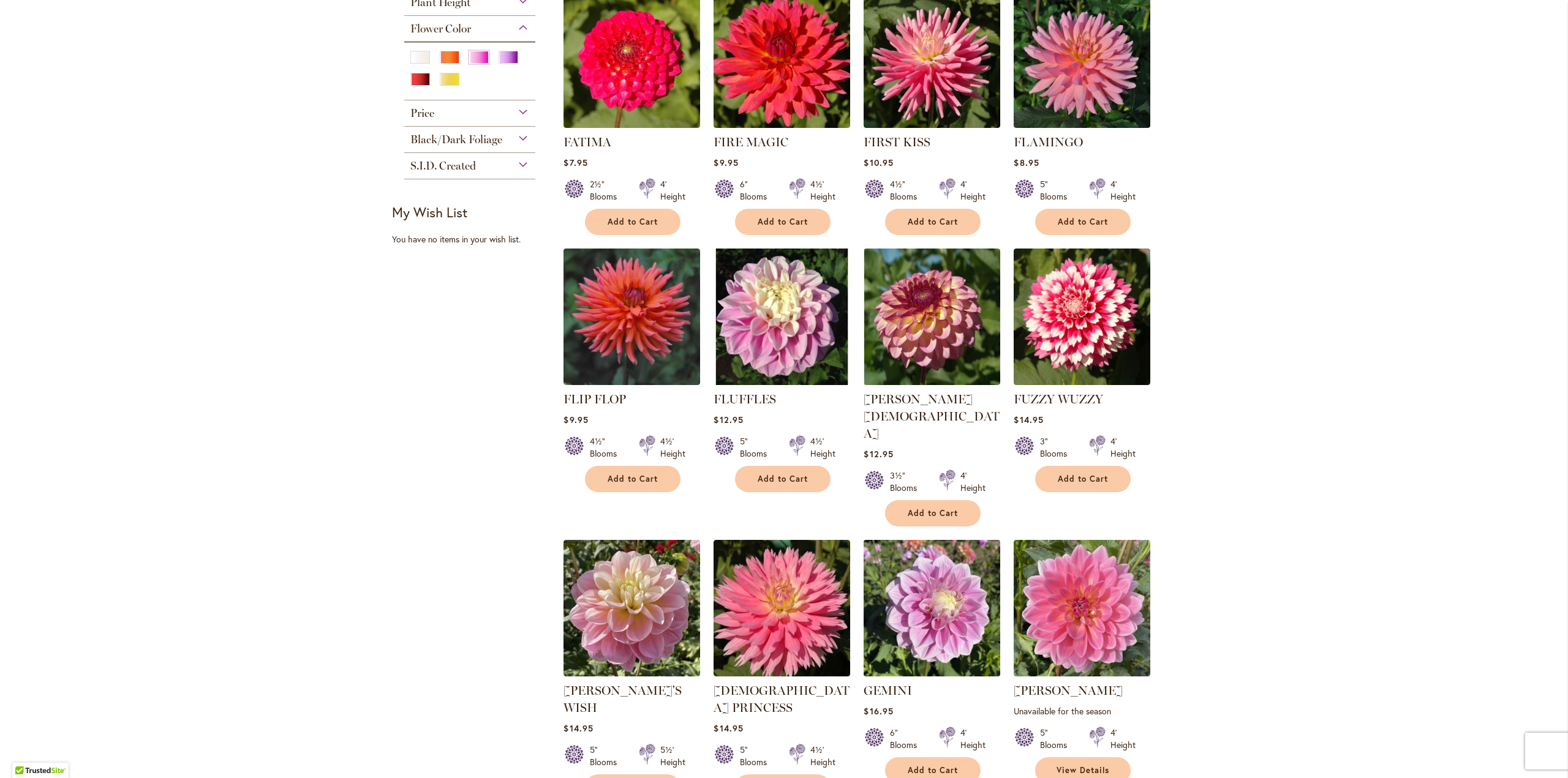
scroll to position [673, 0]
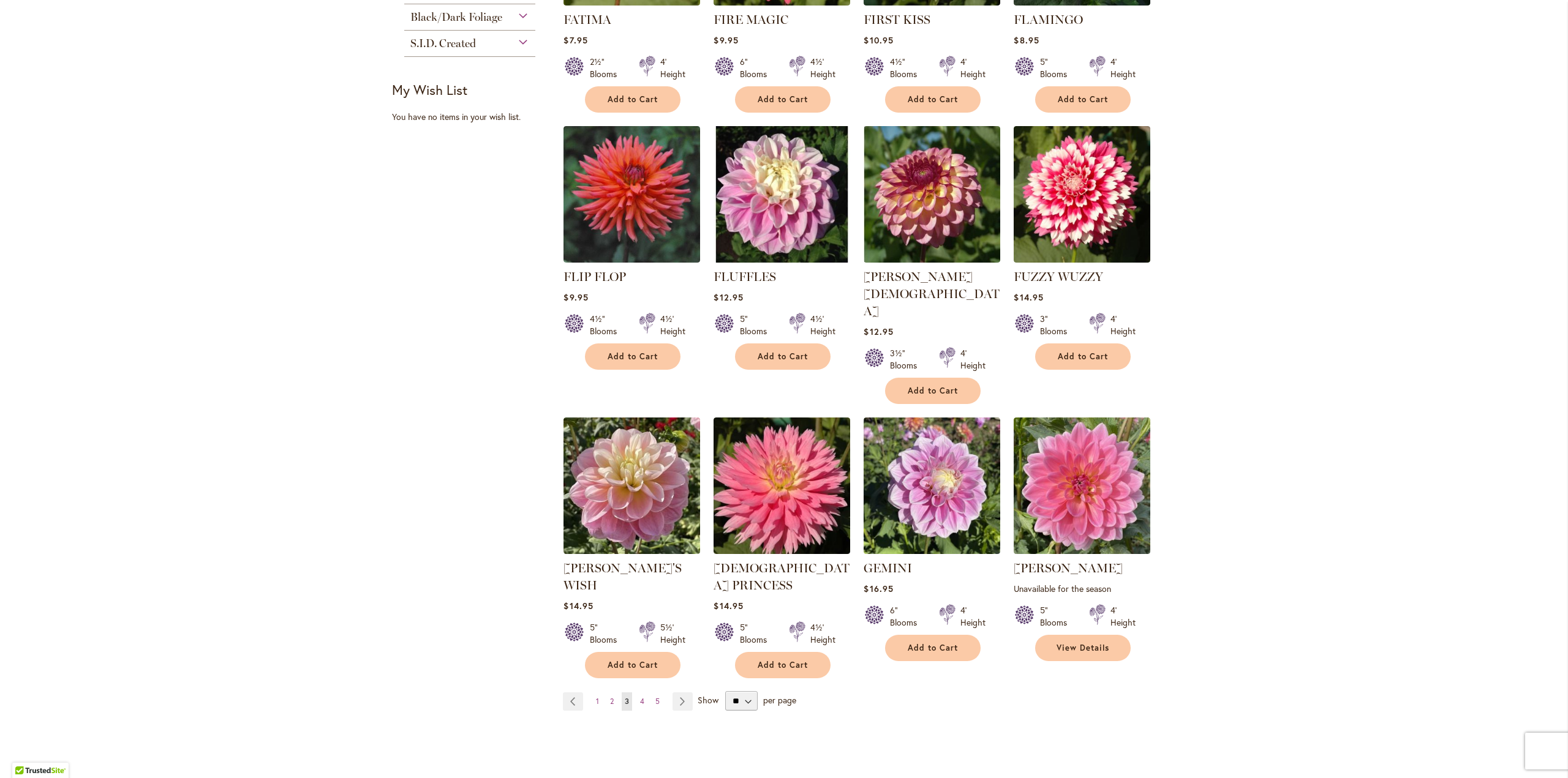
click at [668, 692] on li "Page Next" at bounding box center [680, 701] width 25 height 18
click at [674, 692] on link "Page Next" at bounding box center [682, 701] width 20 height 18
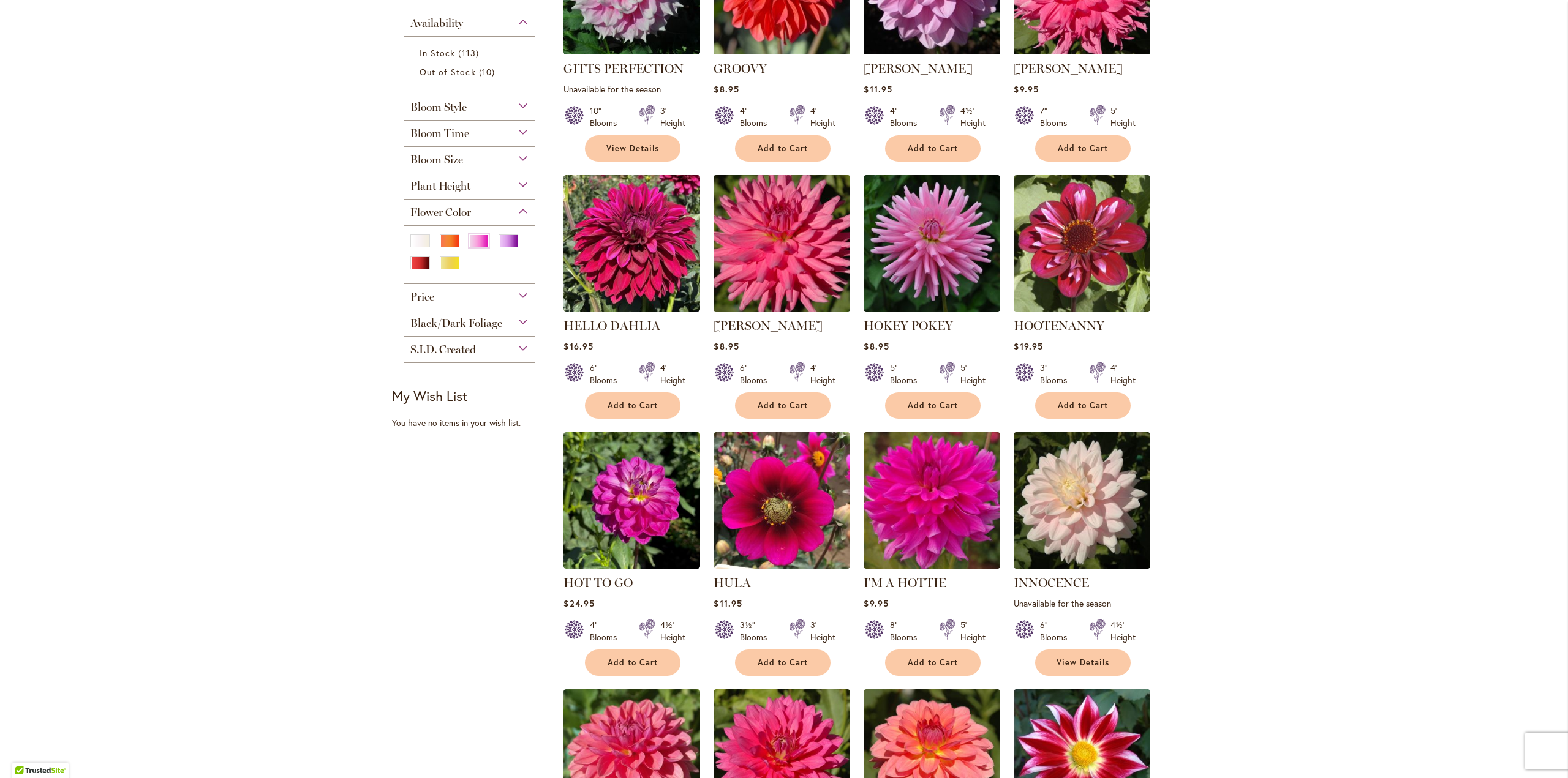
scroll to position [673, 0]
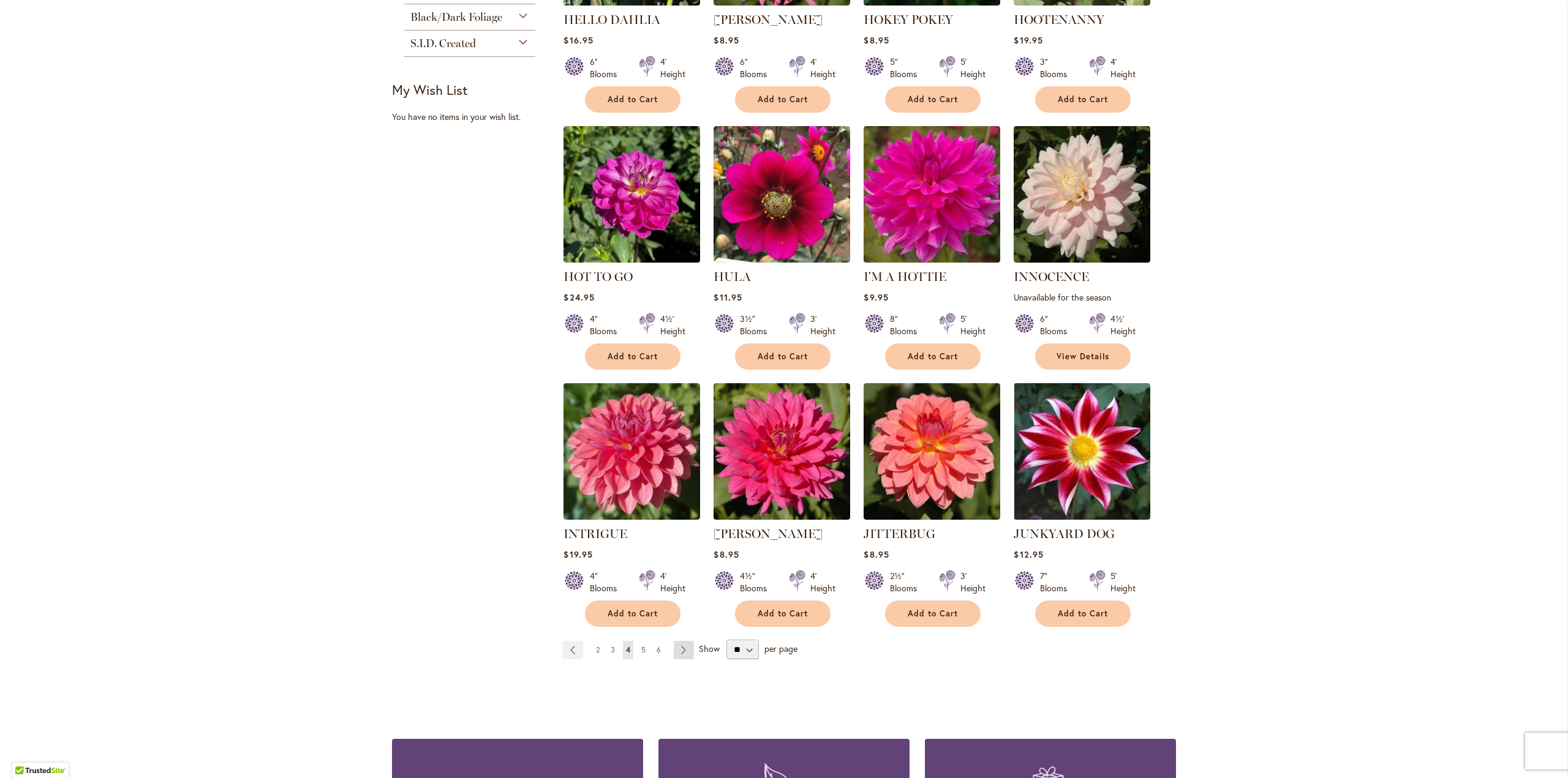
click at [683, 641] on link "Page Next" at bounding box center [683, 650] width 20 height 18
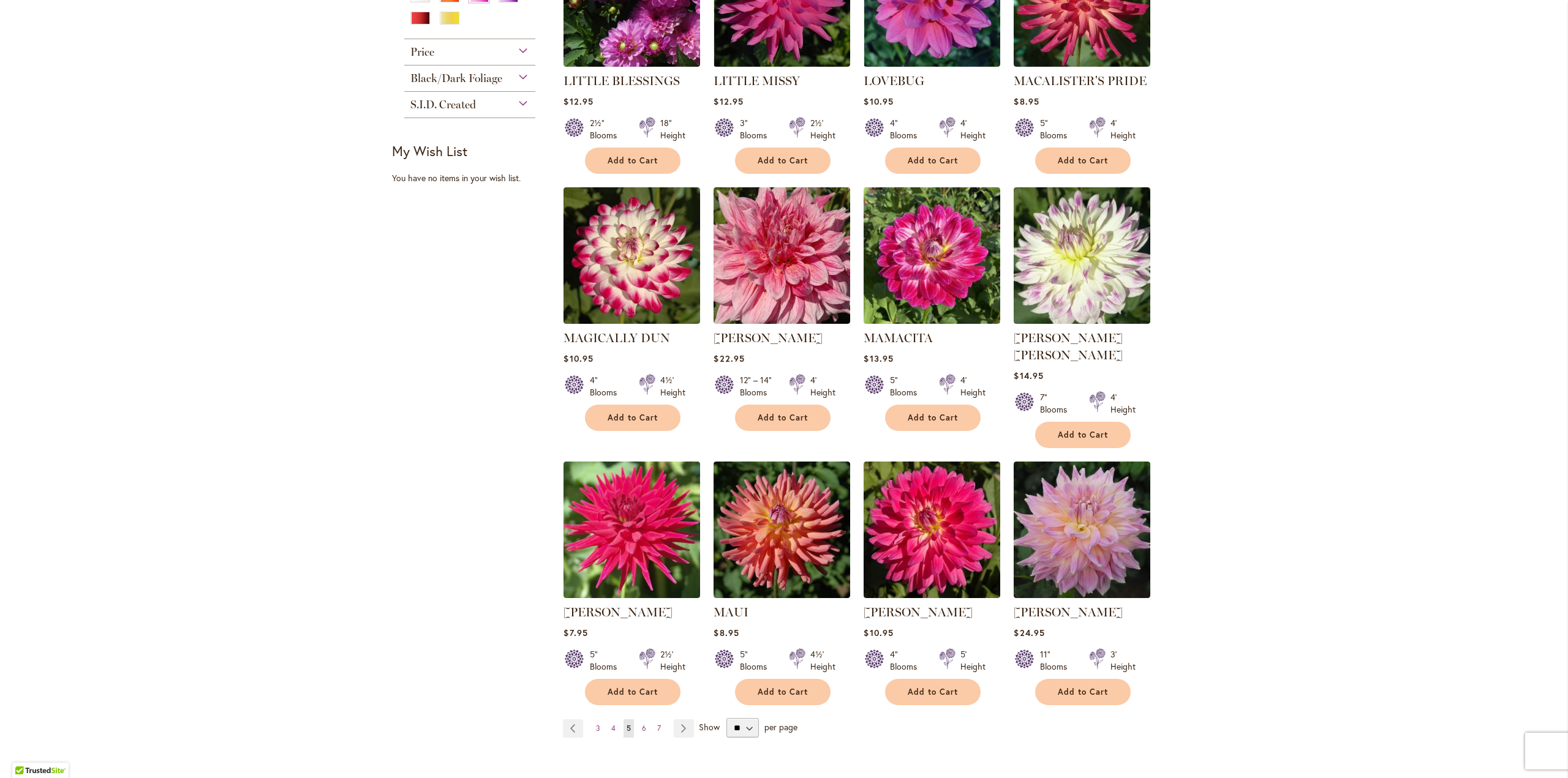
scroll to position [735, 0]
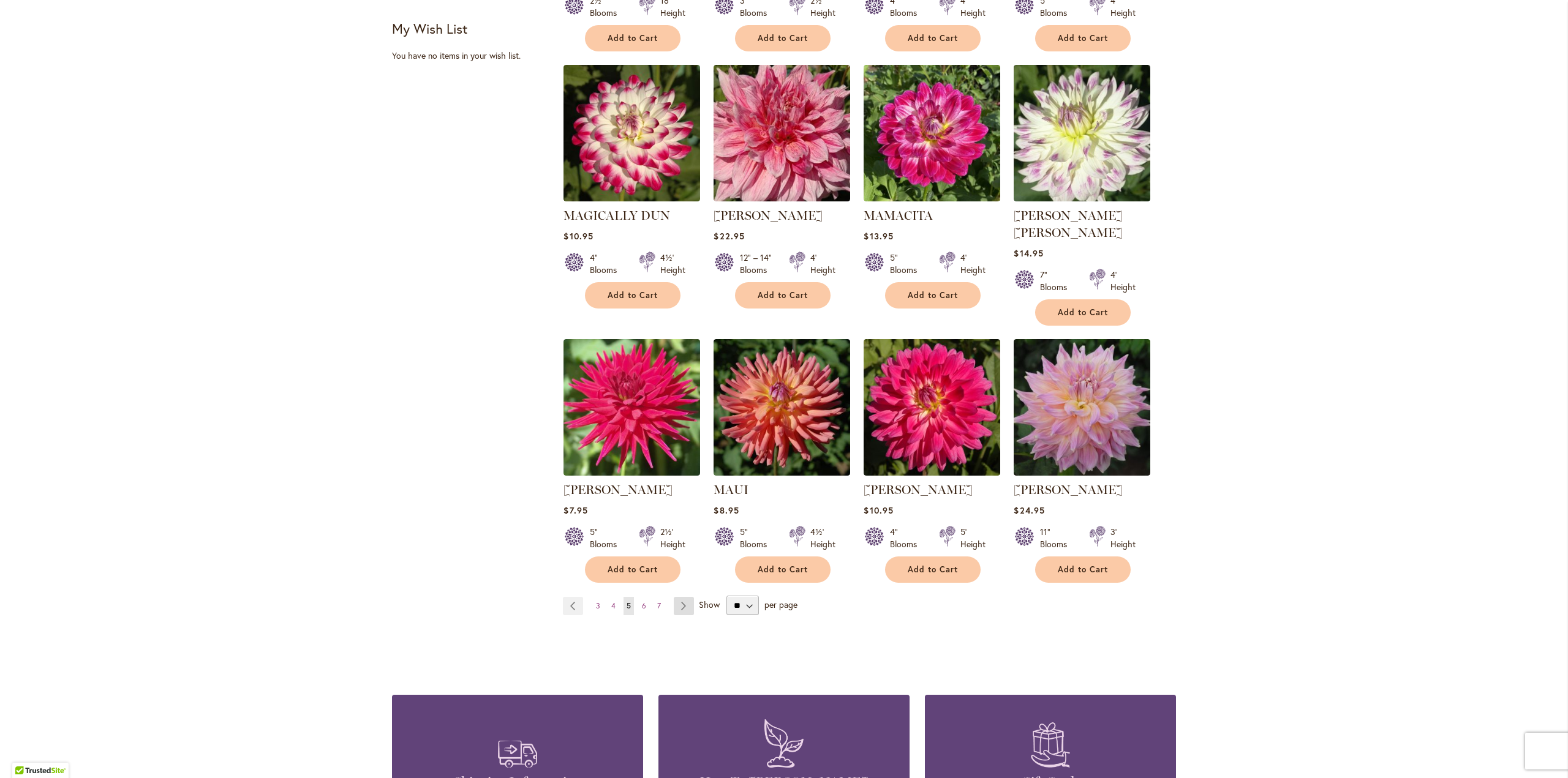
click at [680, 597] on link "Page Next" at bounding box center [683, 606] width 20 height 18
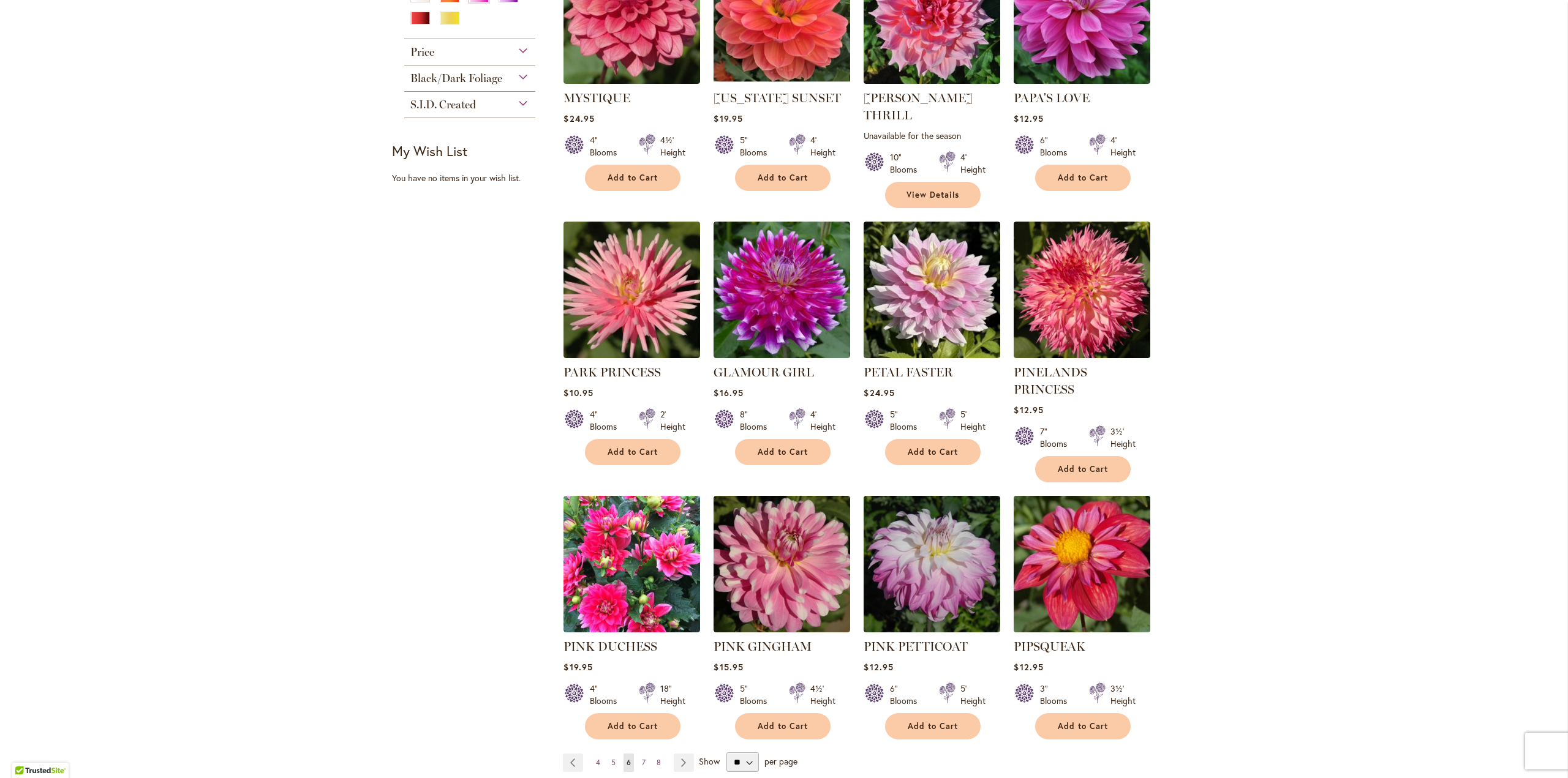
scroll to position [796, 0]
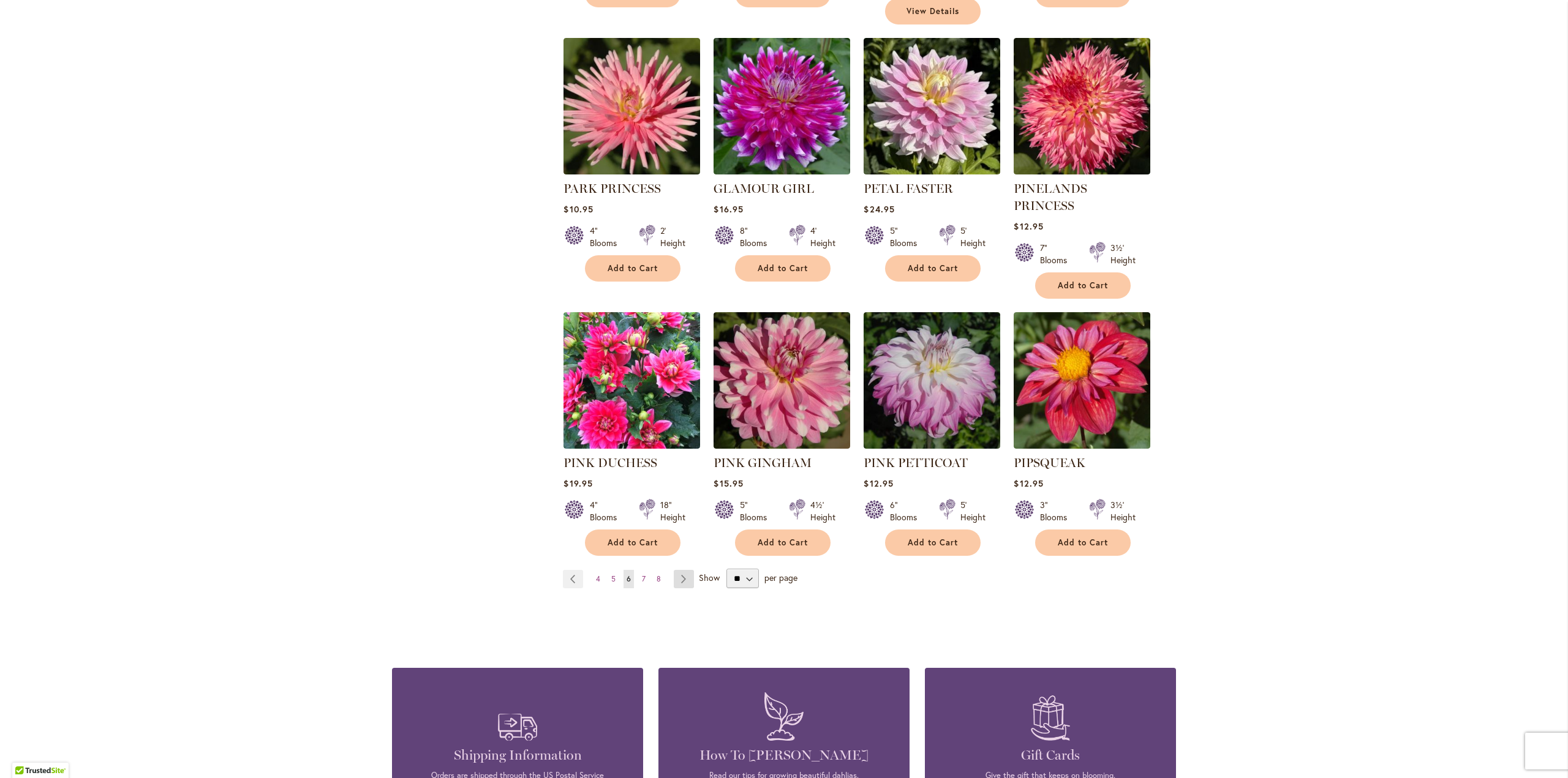
click at [678, 570] on link "Page Next" at bounding box center [683, 579] width 20 height 18
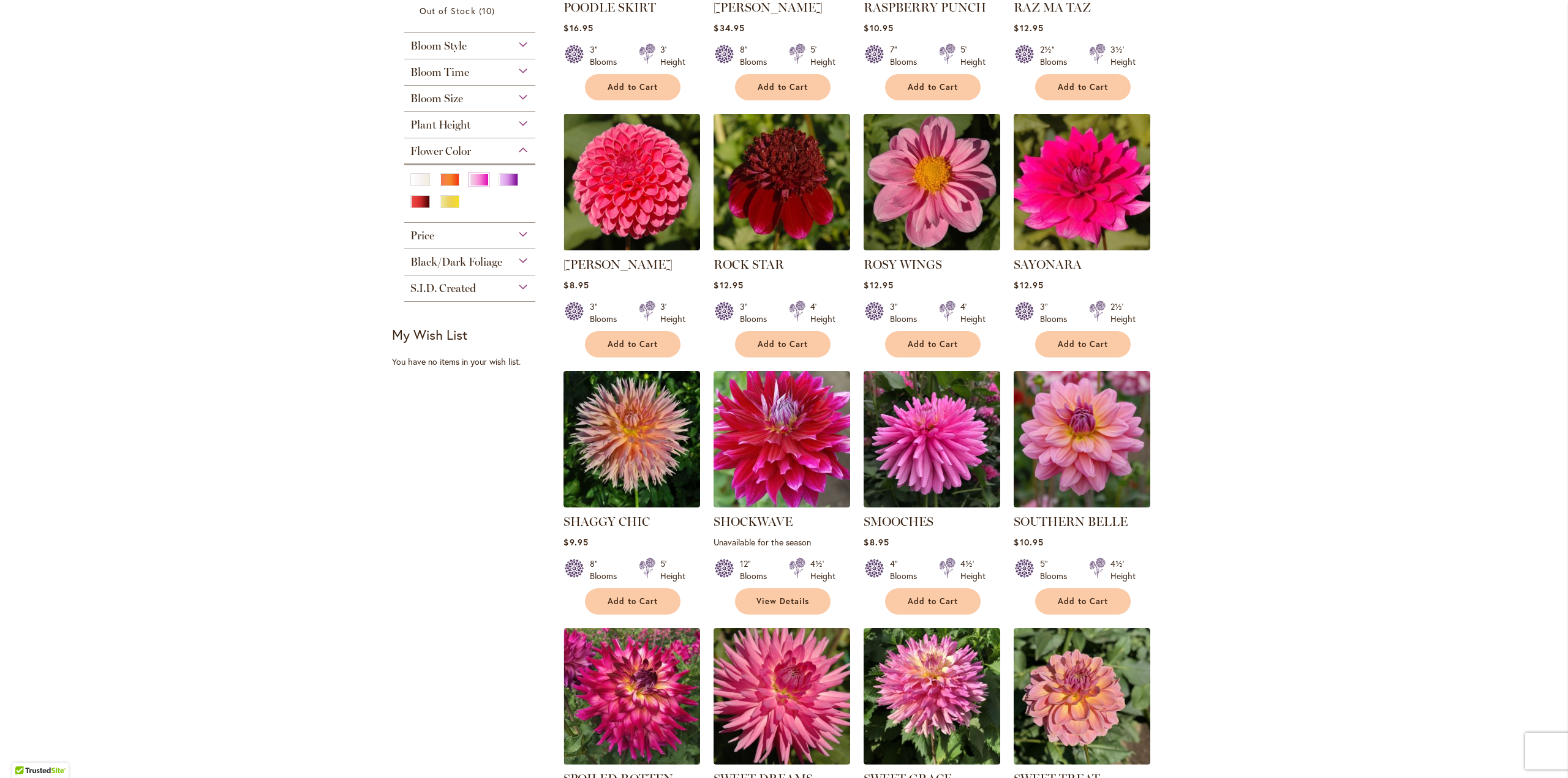
scroll to position [735, 0]
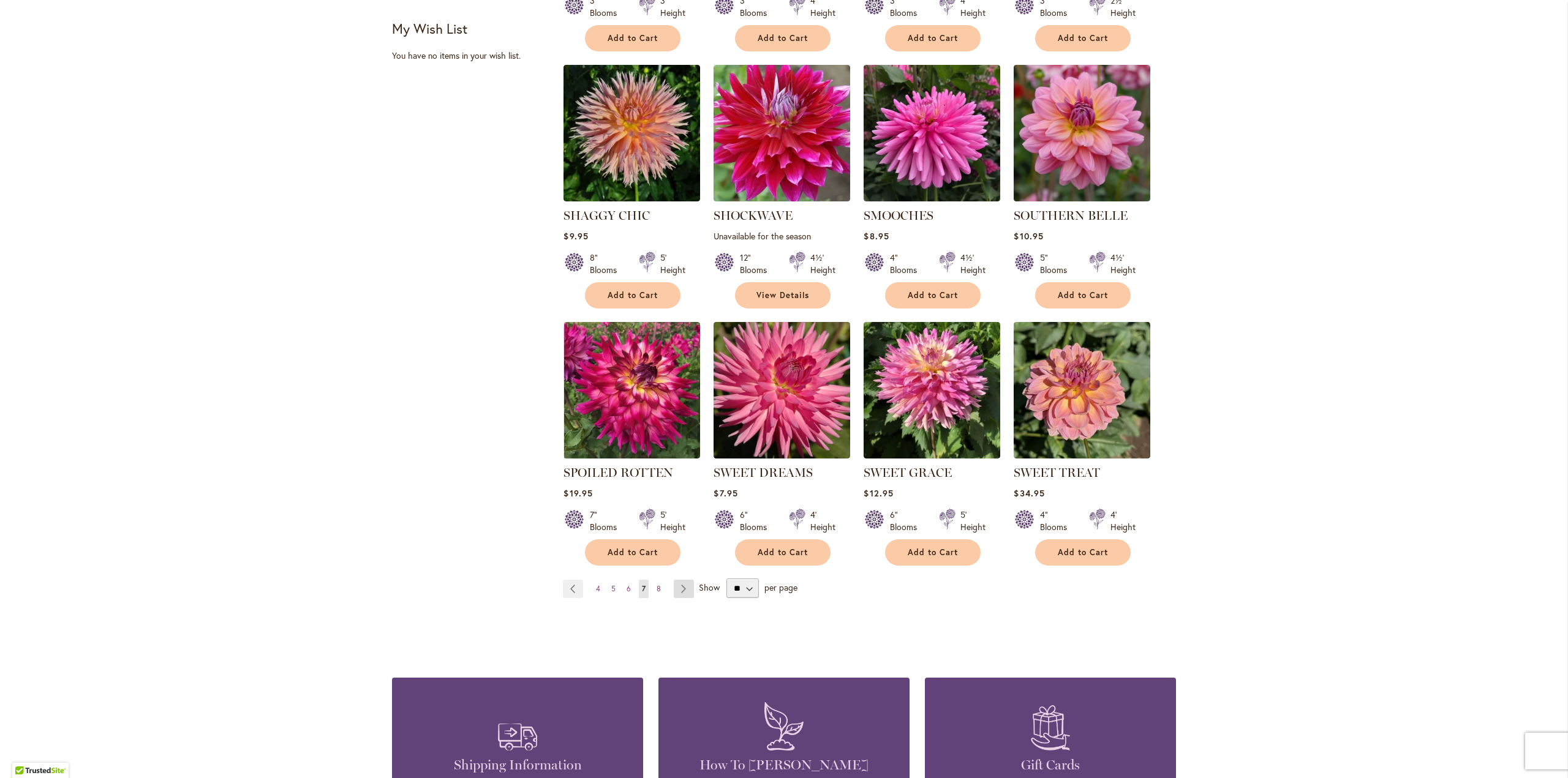
click at [675, 587] on link "Page Next" at bounding box center [683, 588] width 20 height 18
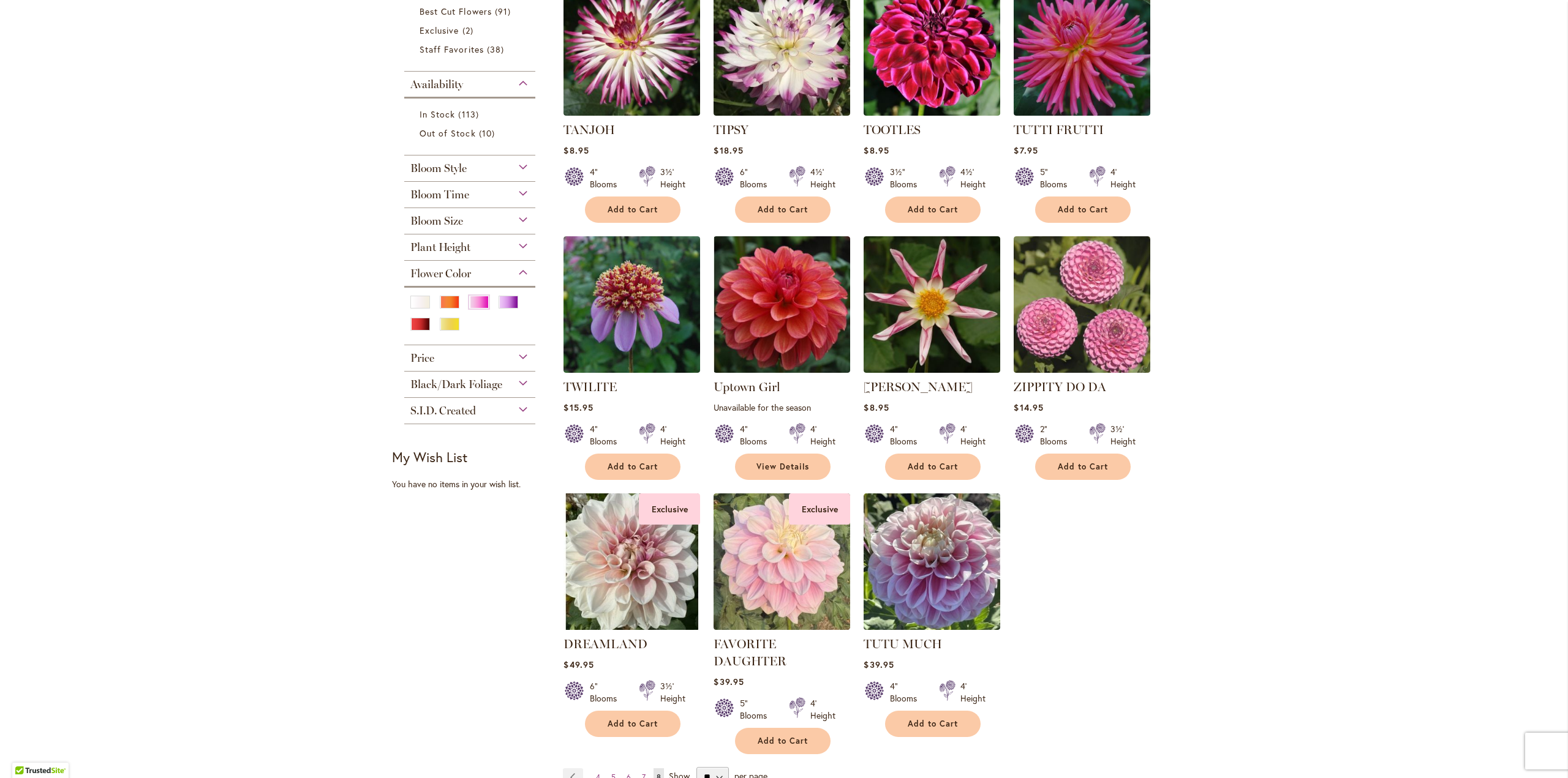
scroll to position [367, 0]
